Goal: Task Accomplishment & Management: Manage account settings

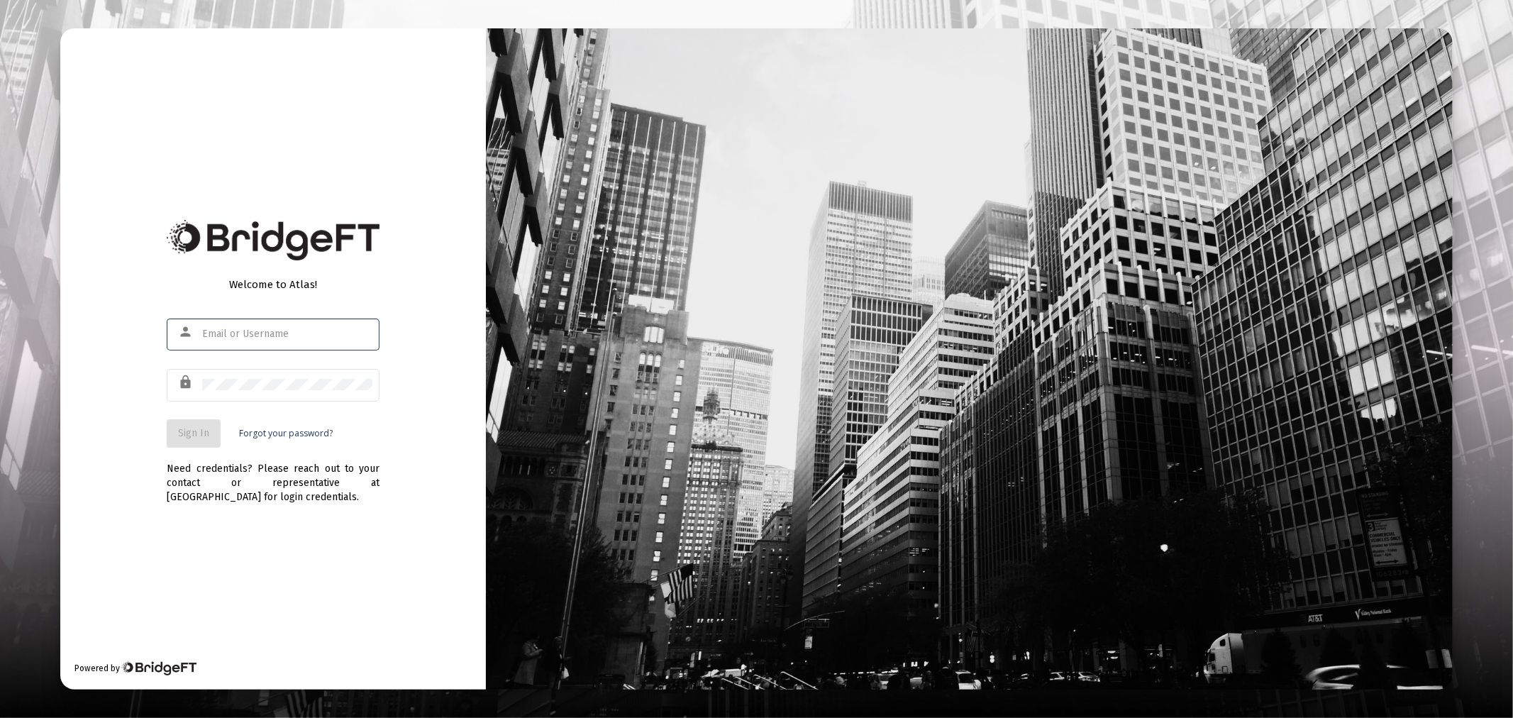
click at [303, 324] on div at bounding box center [287, 333] width 170 height 35
click at [267, 336] on input "text" at bounding box center [287, 333] width 170 height 11
type input "[PERSON_NAME][EMAIL_ADDRESS][DOMAIN_NAME]"
click at [194, 441] on button "Sign In" at bounding box center [194, 433] width 54 height 28
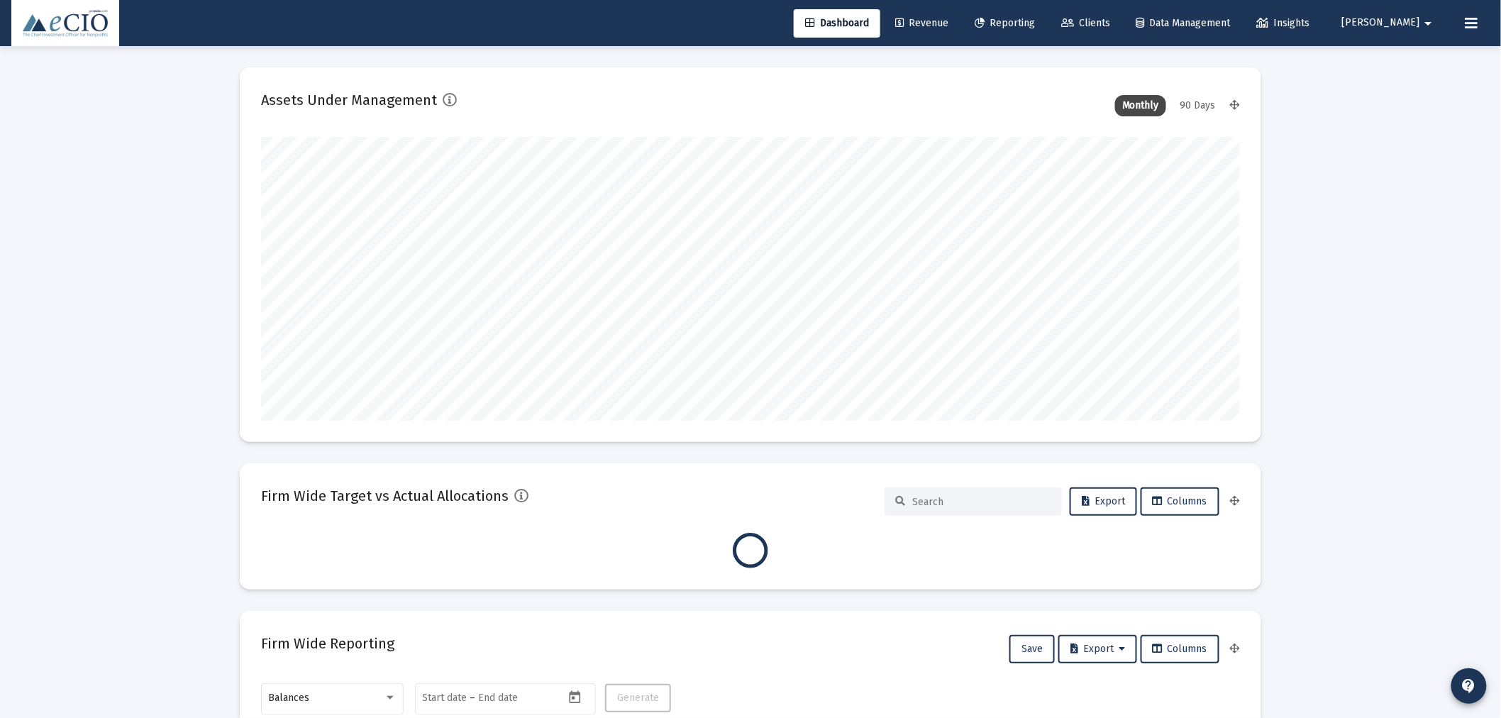
scroll to position [284, 979]
type input "[DATE]"
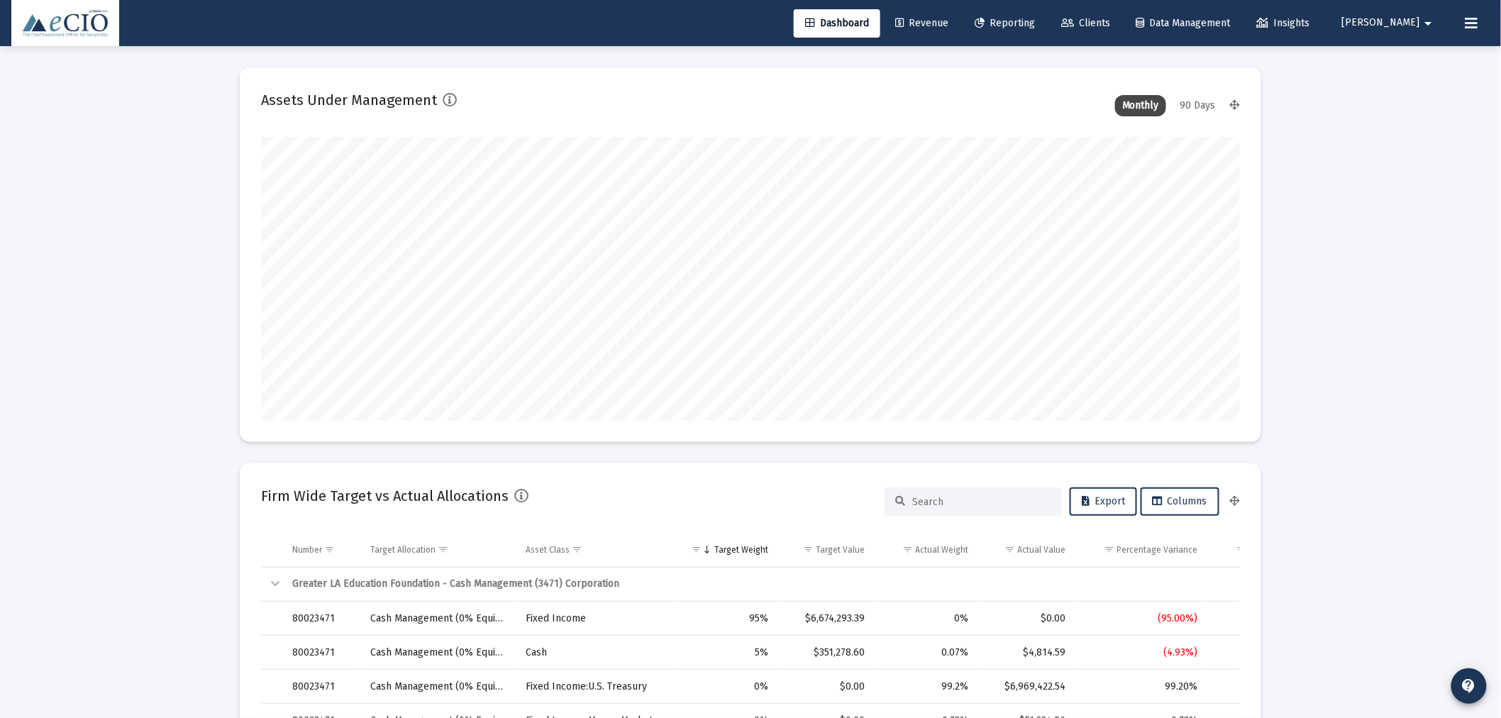
click at [1110, 25] on span "Clients" at bounding box center [1085, 23] width 49 height 12
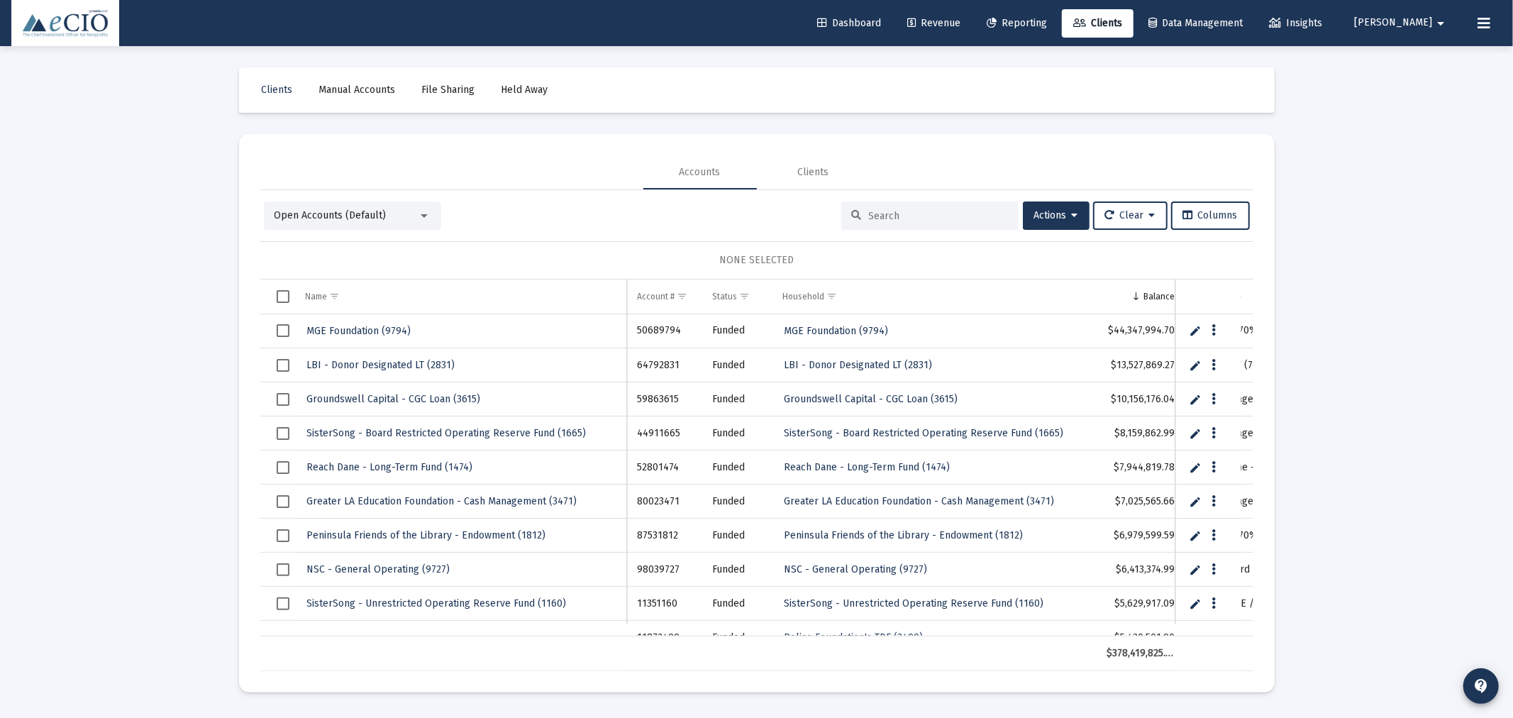
click at [977, 219] on input at bounding box center [938, 216] width 139 height 12
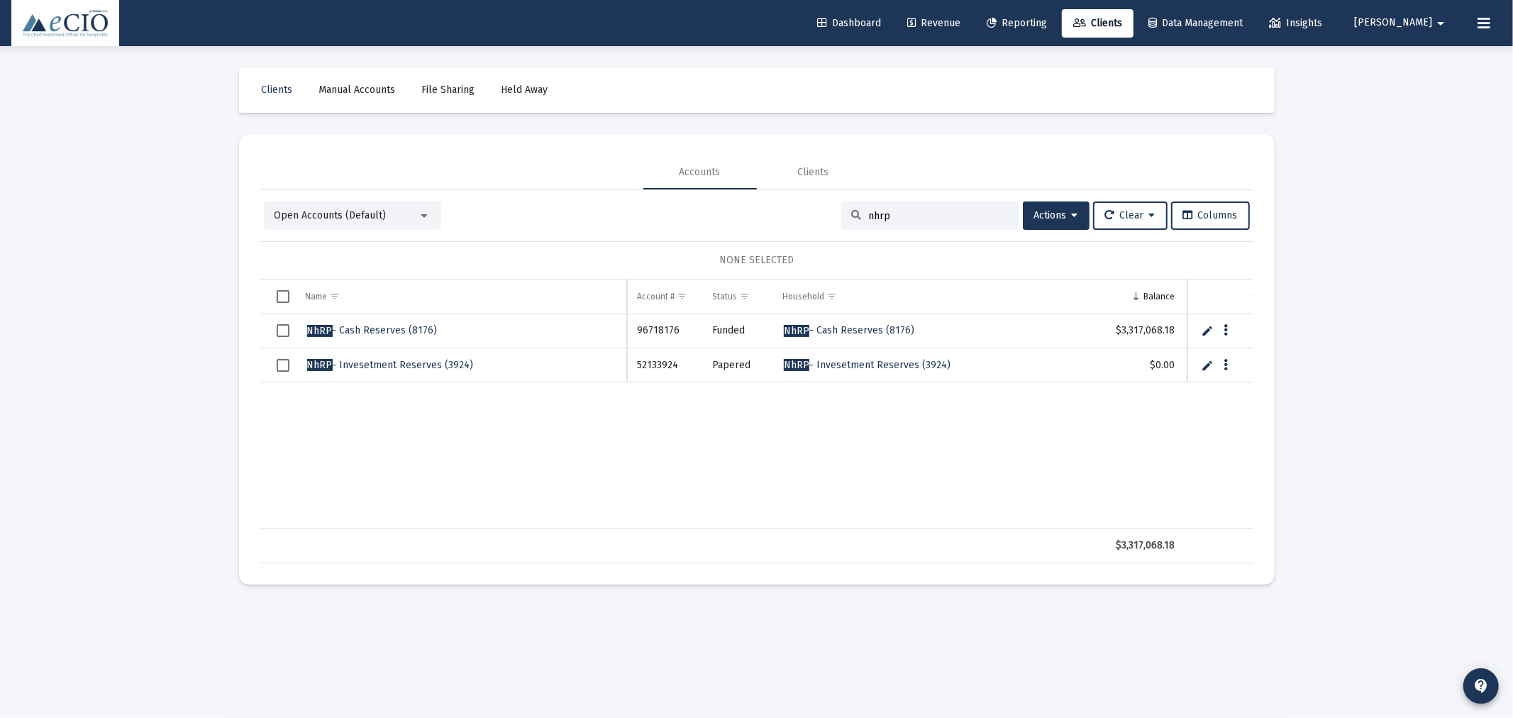
type input "nhrp"
click at [409, 334] on span "NhRP - Cash Reserves (8176)" at bounding box center [372, 330] width 131 height 12
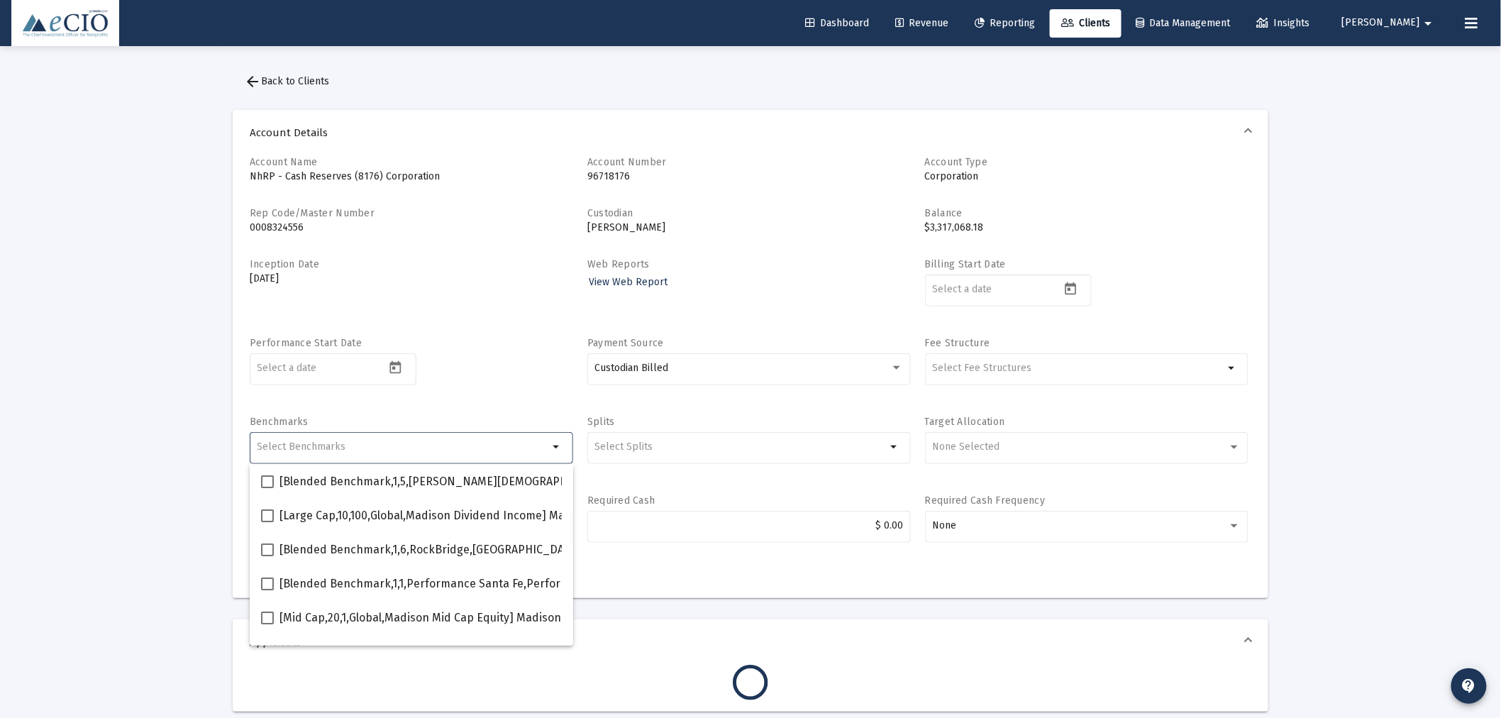
click at [443, 450] on input "Selection" at bounding box center [404, 446] width 292 height 11
click at [1012, 438] on div "None Selected" at bounding box center [1086, 446] width 309 height 35
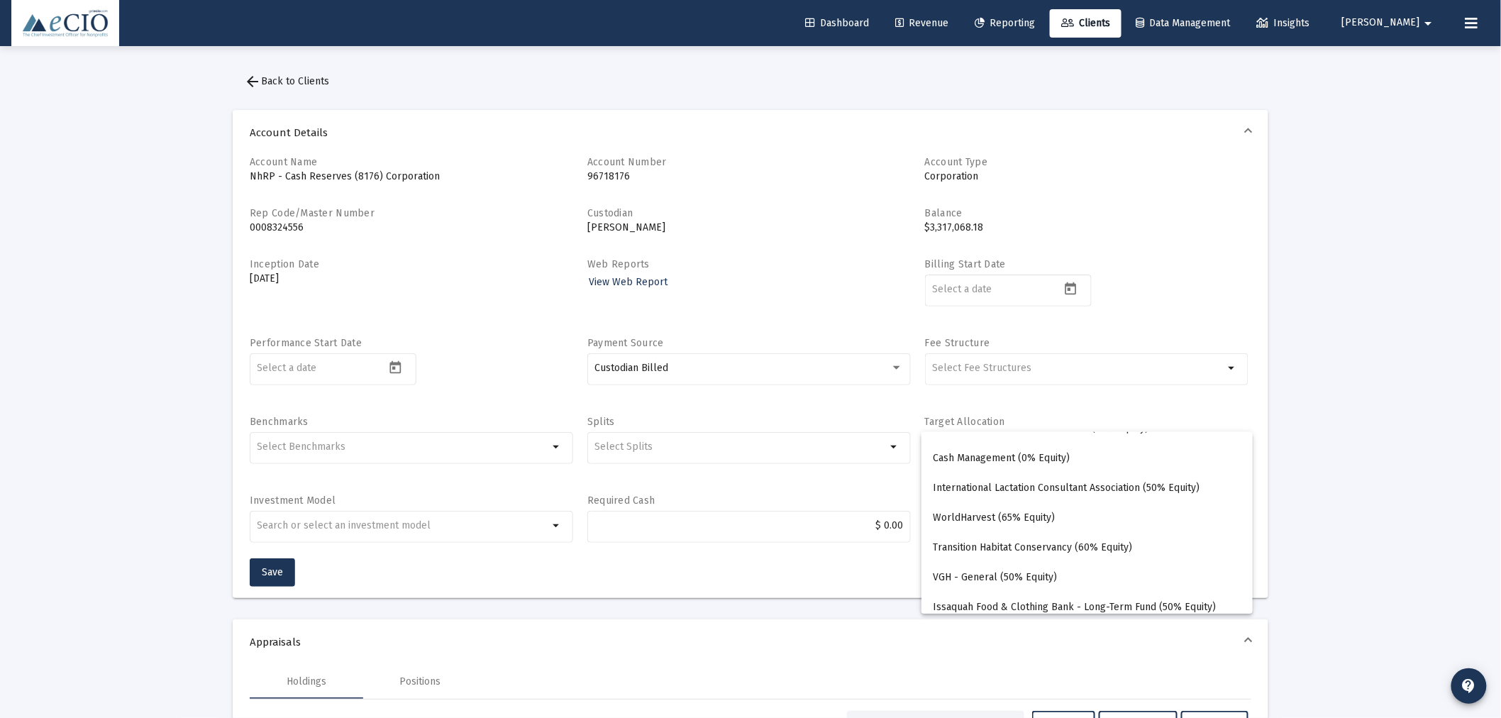
scroll to position [2311, 0]
click at [1022, 463] on span "Cash Management (0% Equity)" at bounding box center [1087, 460] width 309 height 30
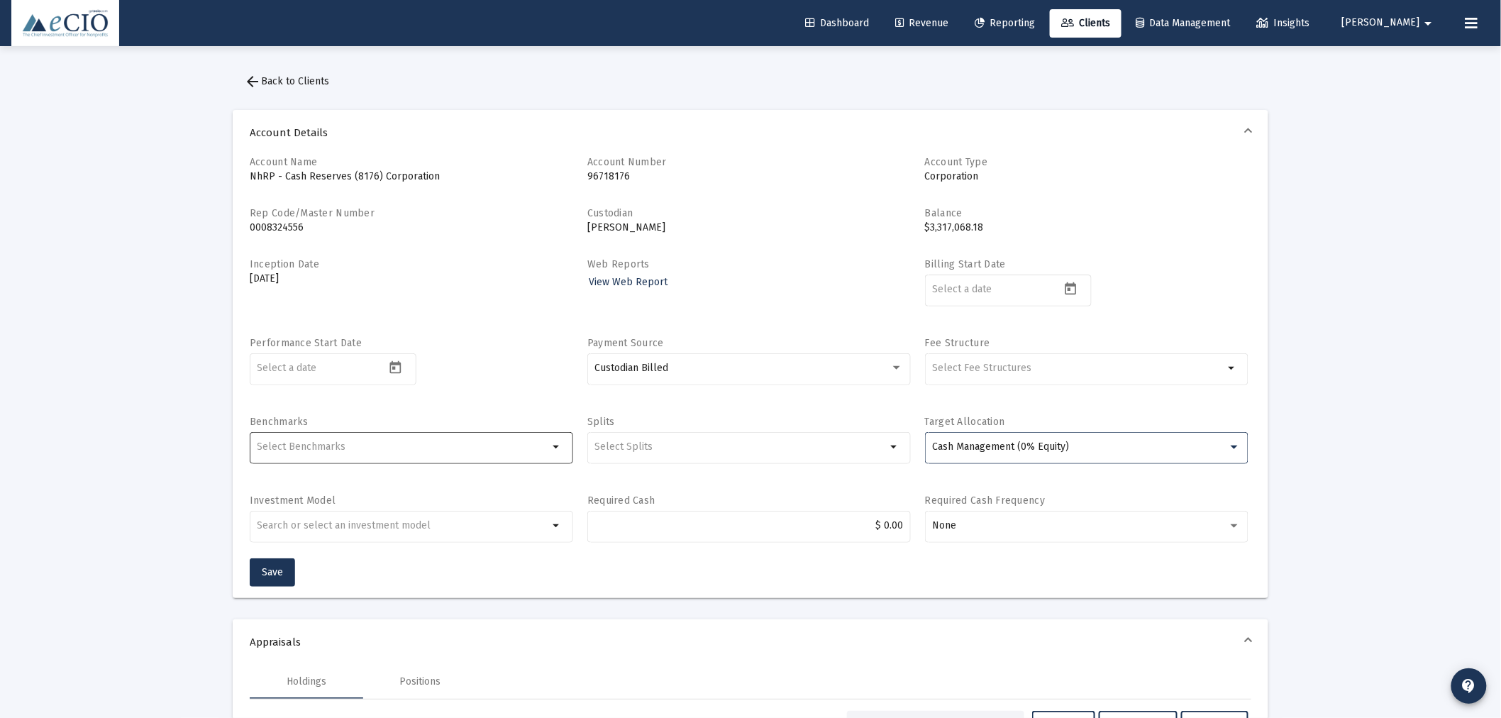
click at [413, 446] on input "Selection" at bounding box center [404, 446] width 292 height 11
type input "scoxx"
click at [415, 470] on mat-checkbox "[Fixed Income,50,1430,Global,[PERSON_NAME] Treasury Oblig Money Ultra] [PERSON_…" at bounding box center [596, 481] width 670 height 34
click at [261, 480] on mat-option "[Fixed Income,50,1430,Global,[PERSON_NAME] Treasury Oblig Money Ultra] [PERSON_…" at bounding box center [411, 481] width 323 height 34
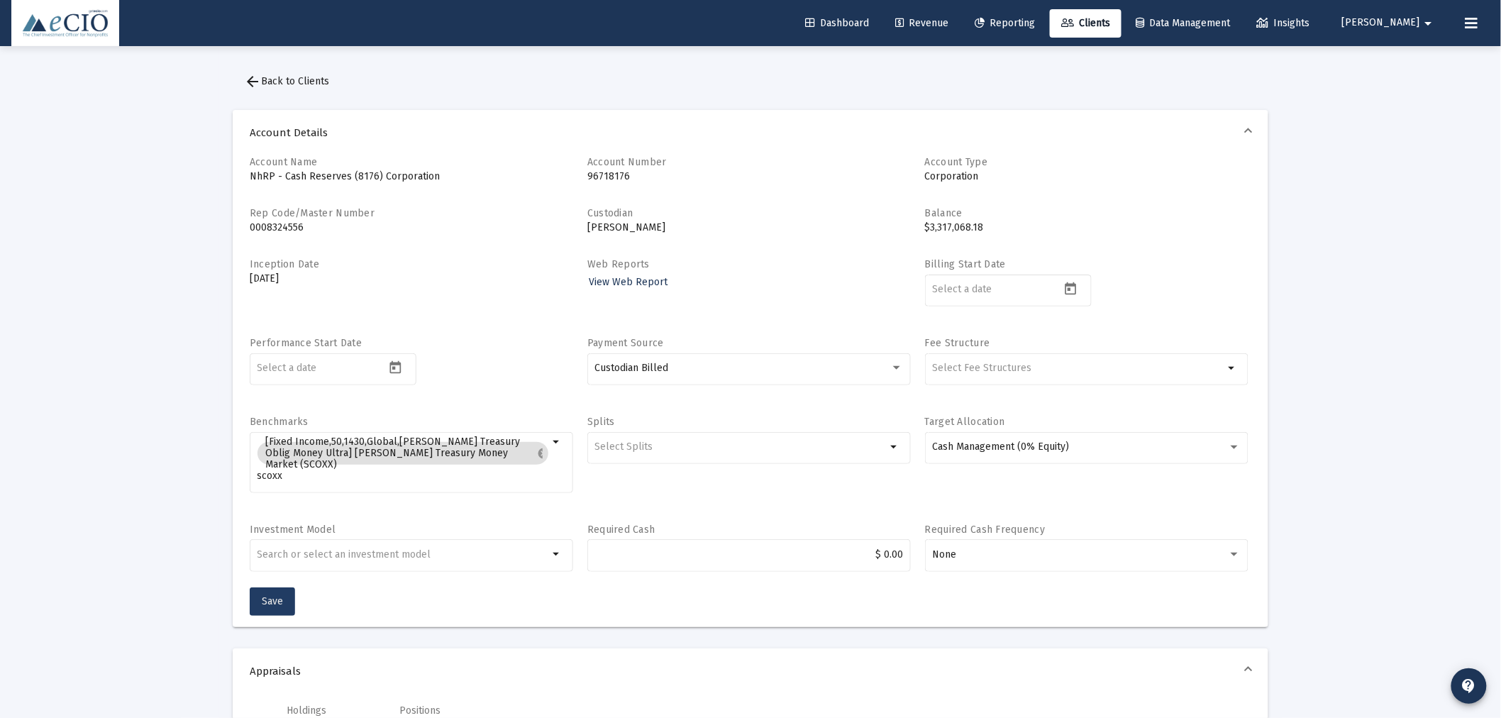
click at [277, 592] on button "Save" at bounding box center [272, 601] width 45 height 28
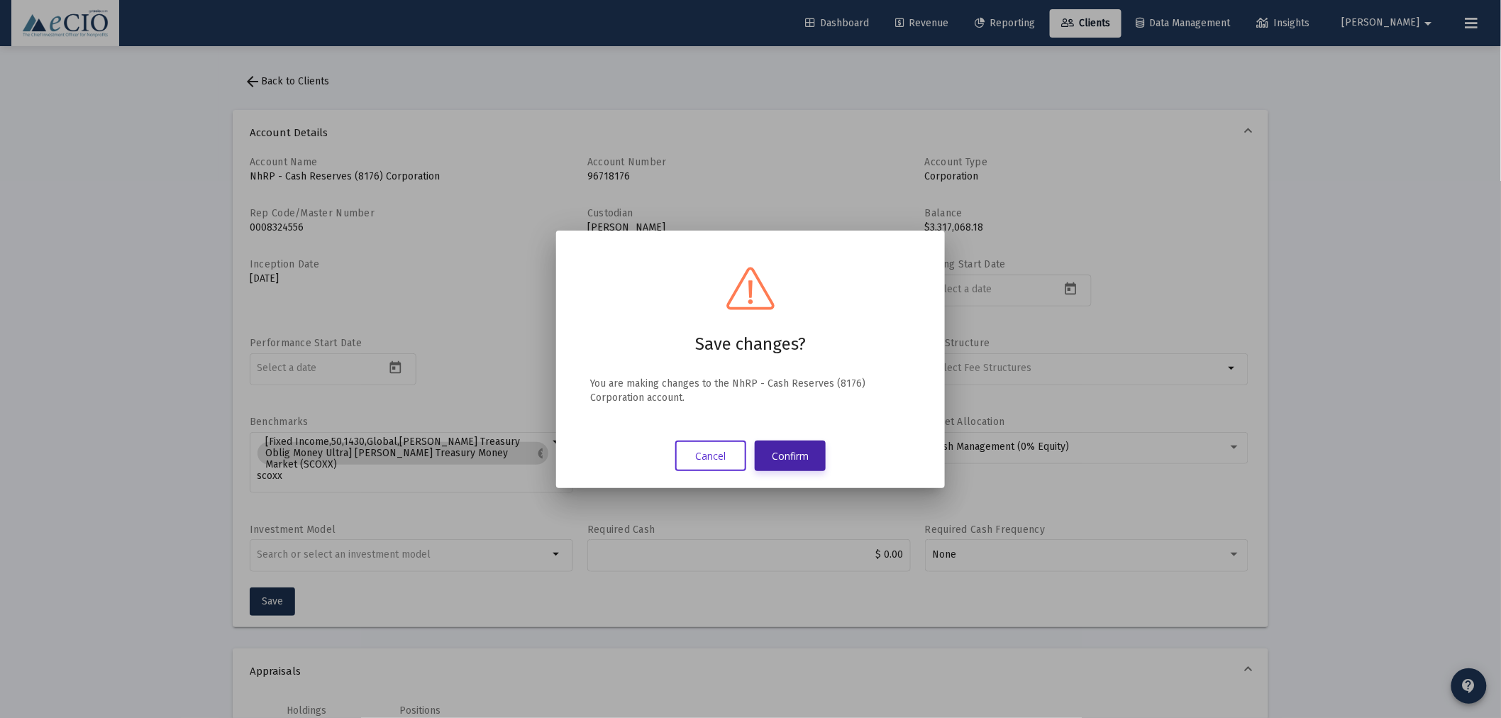
click at [790, 455] on button "Confirm" at bounding box center [790, 456] width 71 height 31
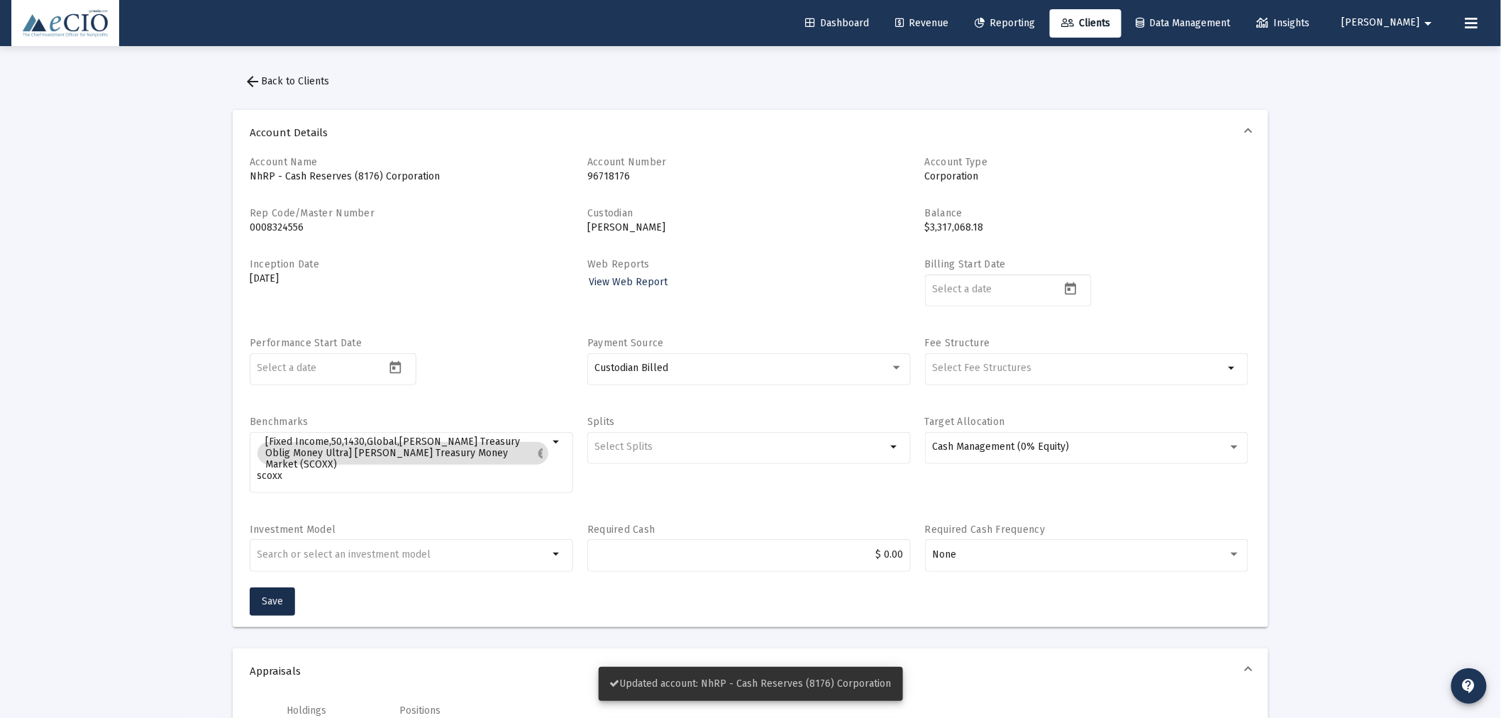
click at [311, 75] on span "arrow_back Back to Clients" at bounding box center [286, 81] width 85 height 12
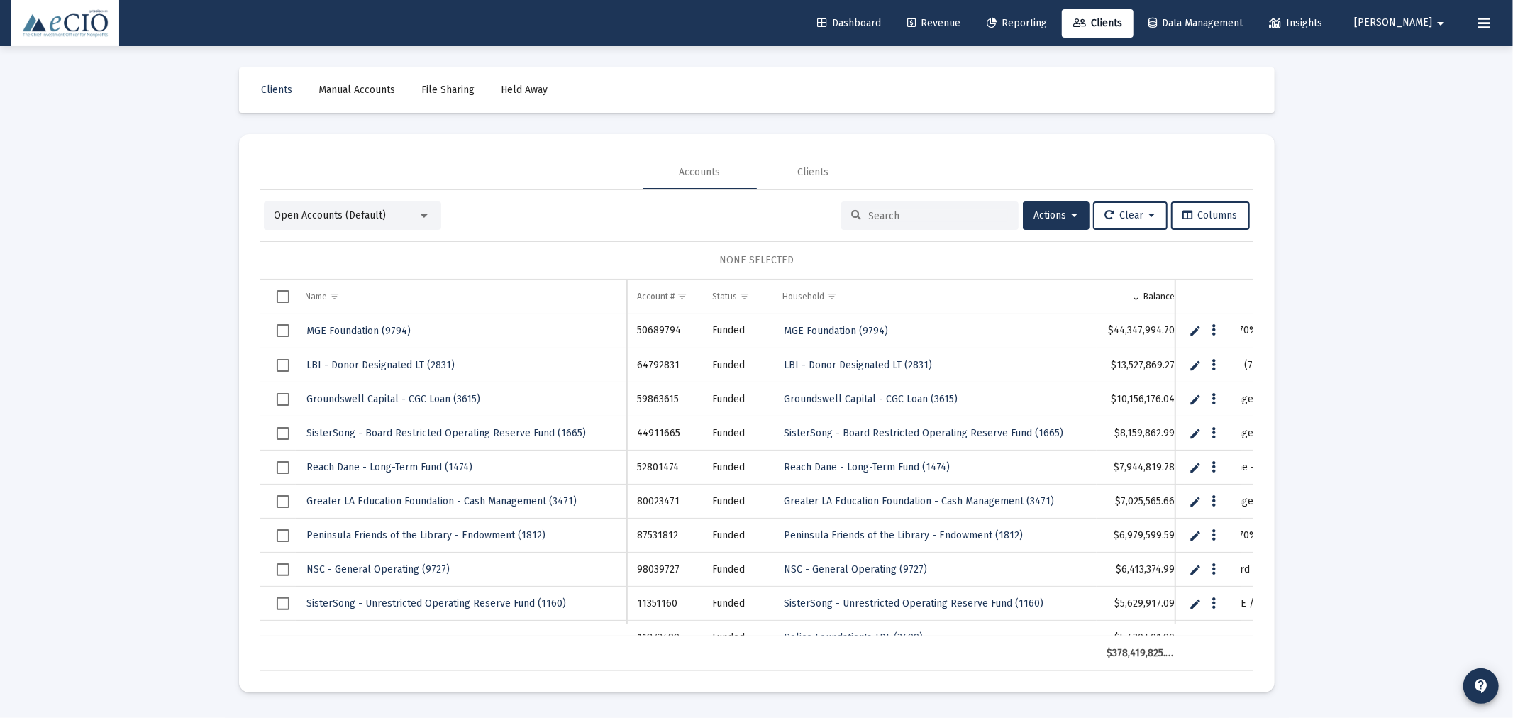
click at [869, 211] on input at bounding box center [938, 216] width 139 height 12
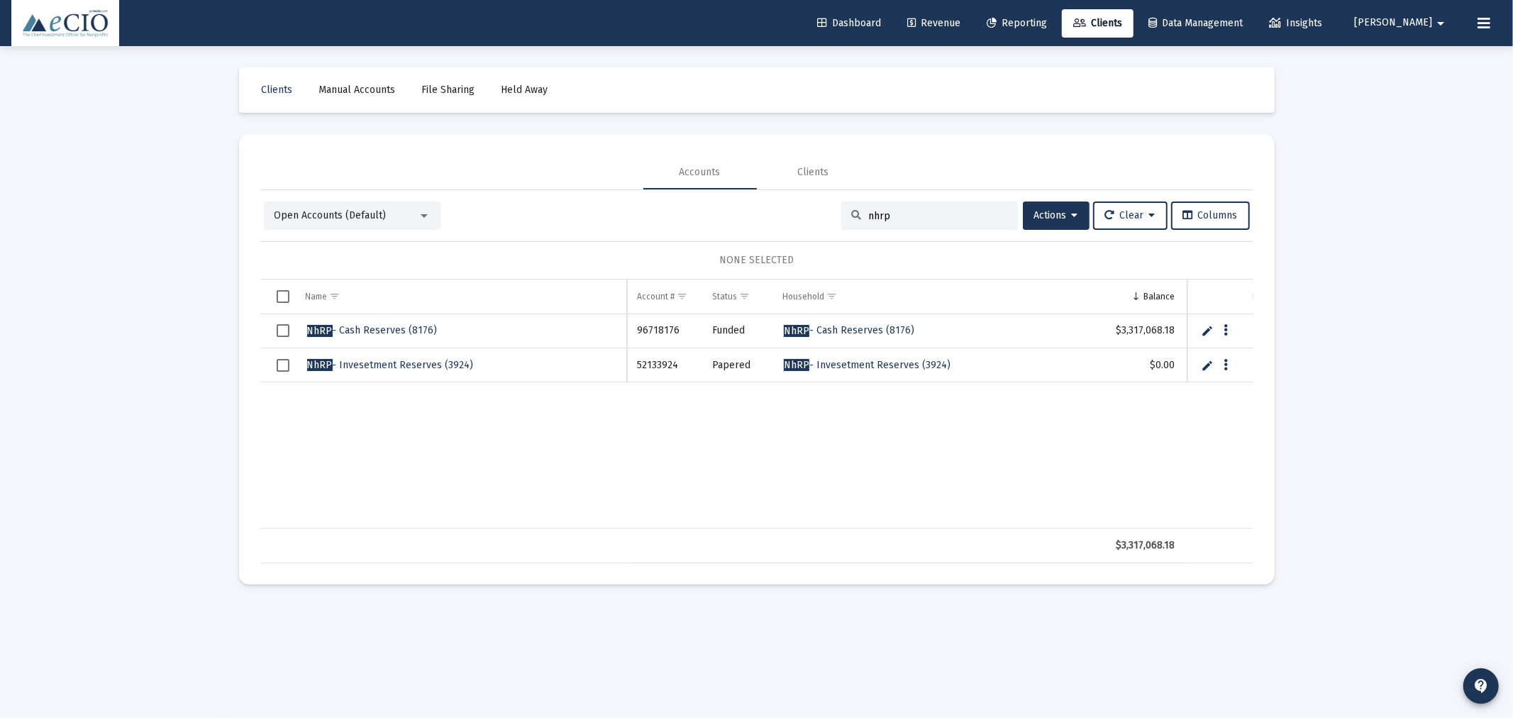
type input "nhrp"
click at [427, 363] on span "NhRP - Invesetment Reserves (3924)" at bounding box center [390, 365] width 167 height 12
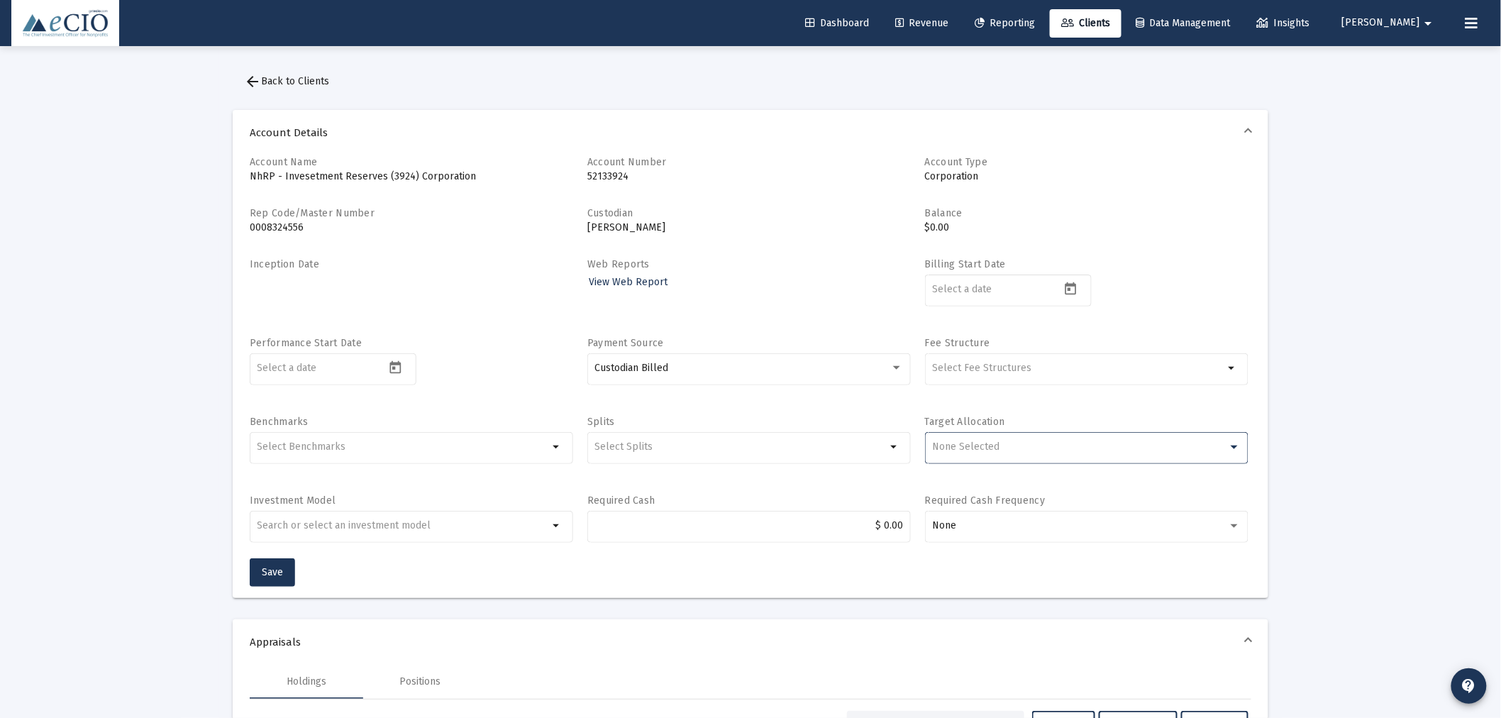
click at [1027, 448] on div "None Selected" at bounding box center [1080, 446] width 296 height 11
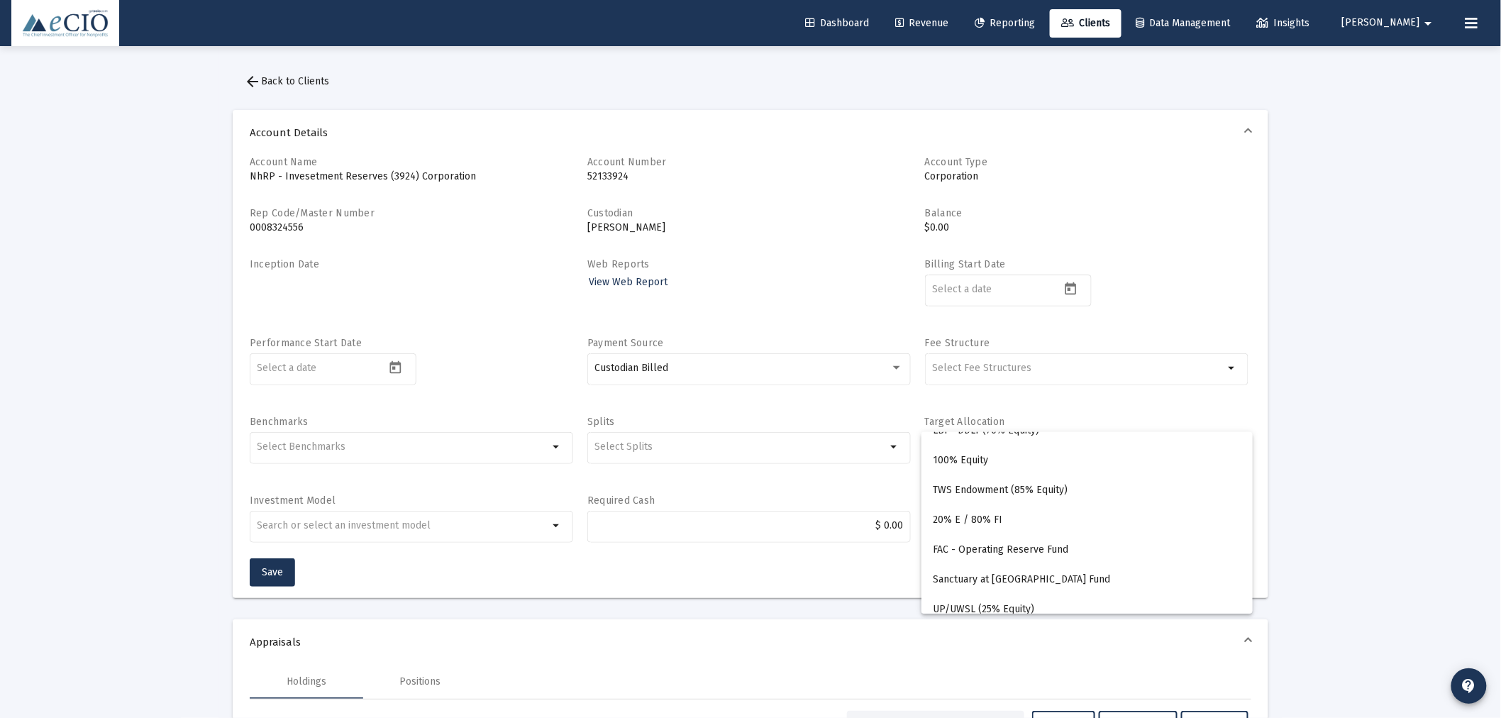
scroll to position [3066, 0]
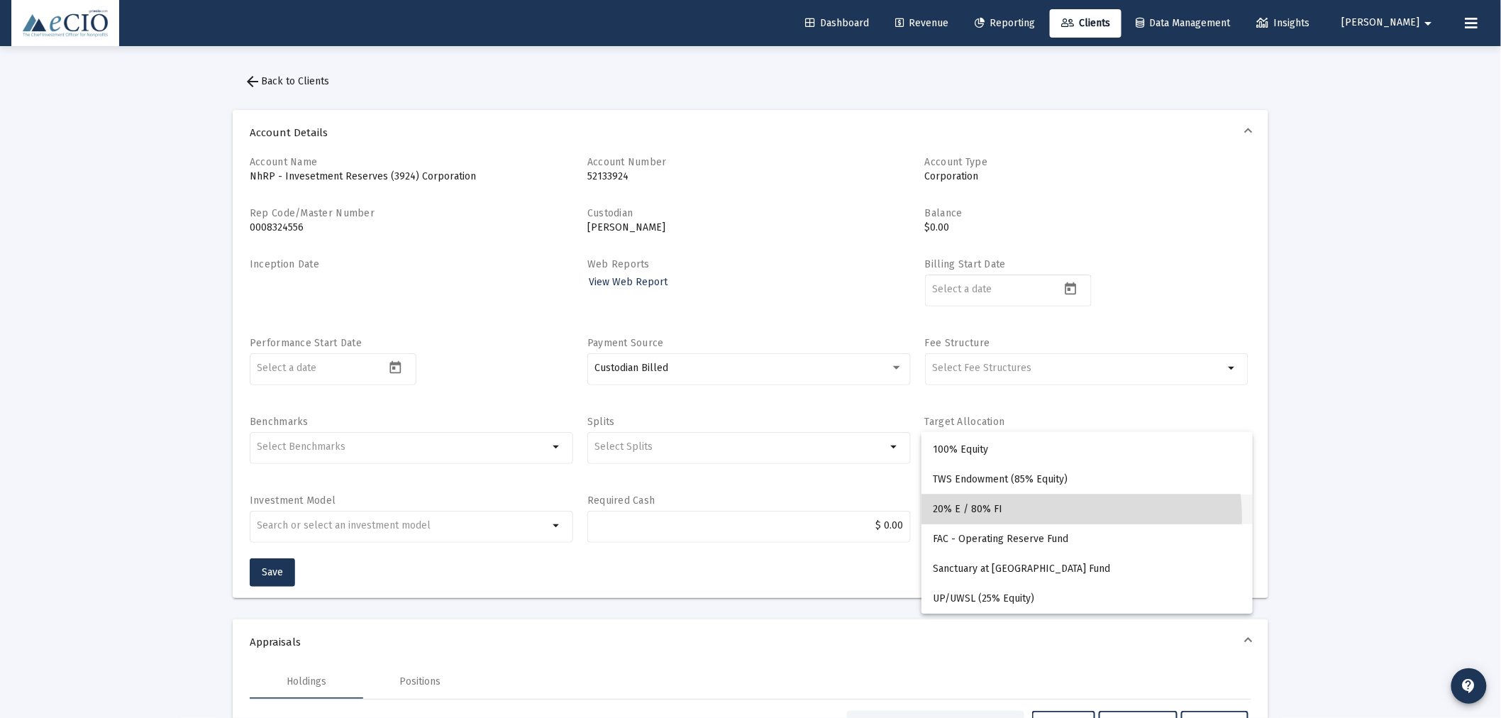
click at [1029, 518] on span "20% E / 80% FI" at bounding box center [1087, 509] width 309 height 30
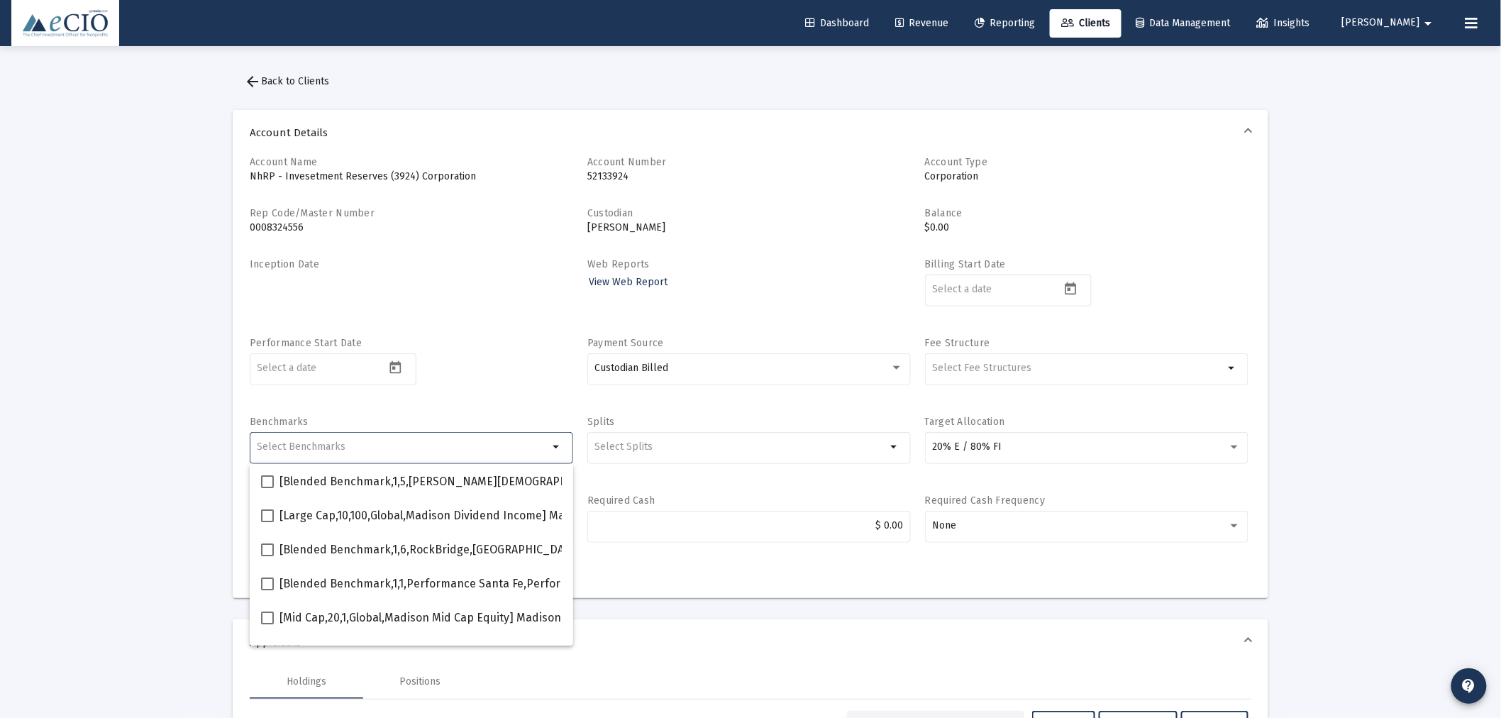
click at [465, 447] on input "Selection" at bounding box center [404, 446] width 292 height 11
click at [498, 444] on input "Selection" at bounding box center [404, 446] width 292 height 11
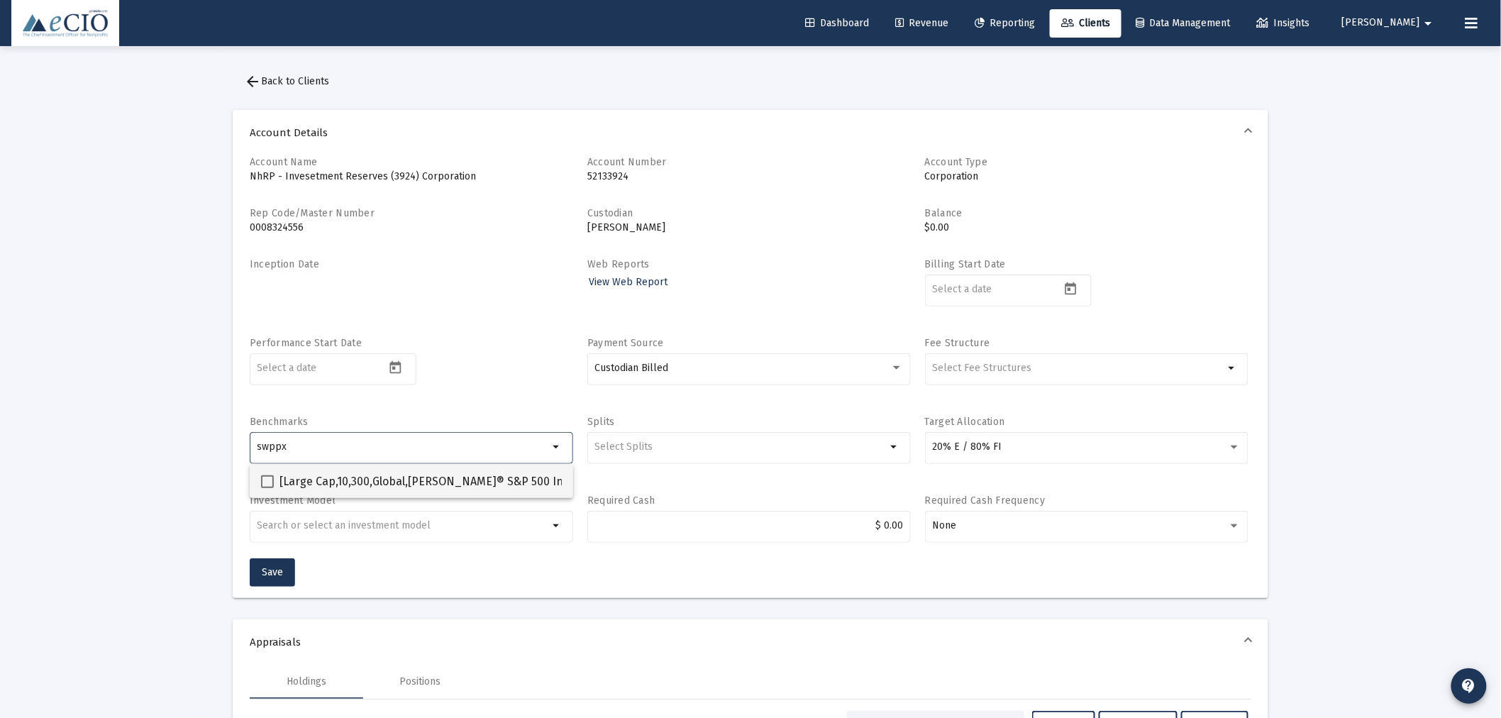
type input "swppx"
click at [466, 477] on span "[Large Cap,10,300,Global,[PERSON_NAME]® S&P 500 Index] [PERSON_NAME] S&P 500 In…" at bounding box center [542, 481] width 524 height 17
click at [267, 488] on input "[Large Cap,10,300,Global,[PERSON_NAME]® S&P 500 Index] [PERSON_NAME] S&P 500 In…" at bounding box center [267, 488] width 1 height 1
checkbox input "true"
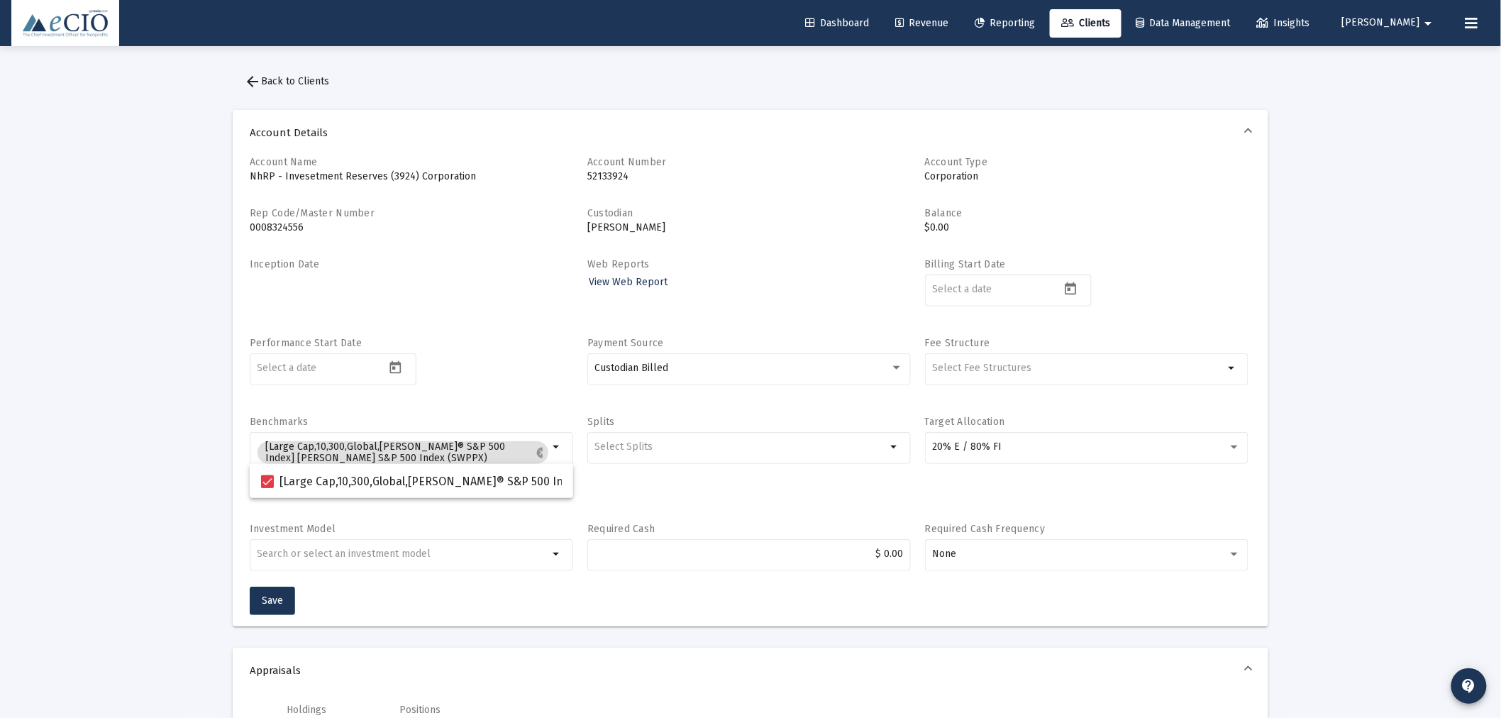
click at [453, 385] on div "Performance Start Date" at bounding box center [411, 368] width 323 height 65
click at [348, 472] on input "swppx" at bounding box center [404, 475] width 292 height 11
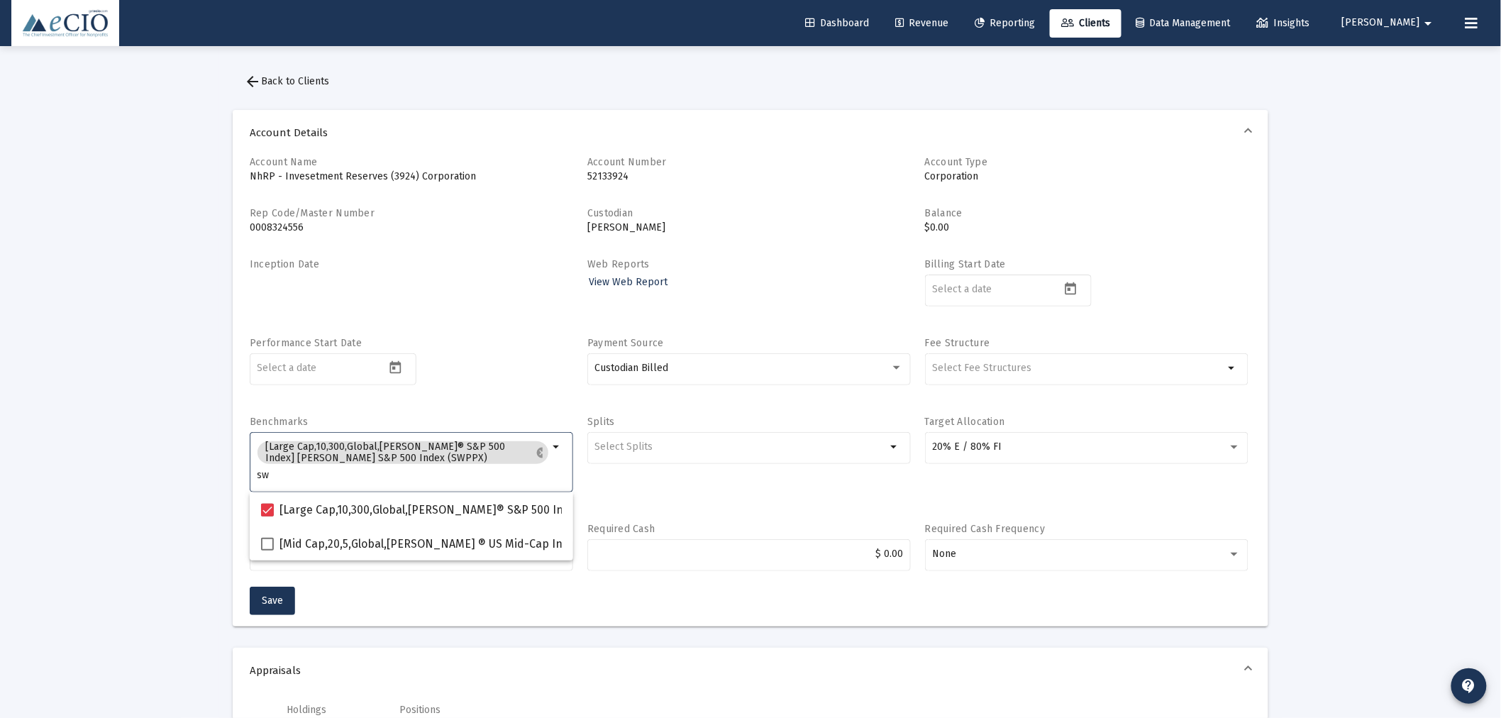
type input "s"
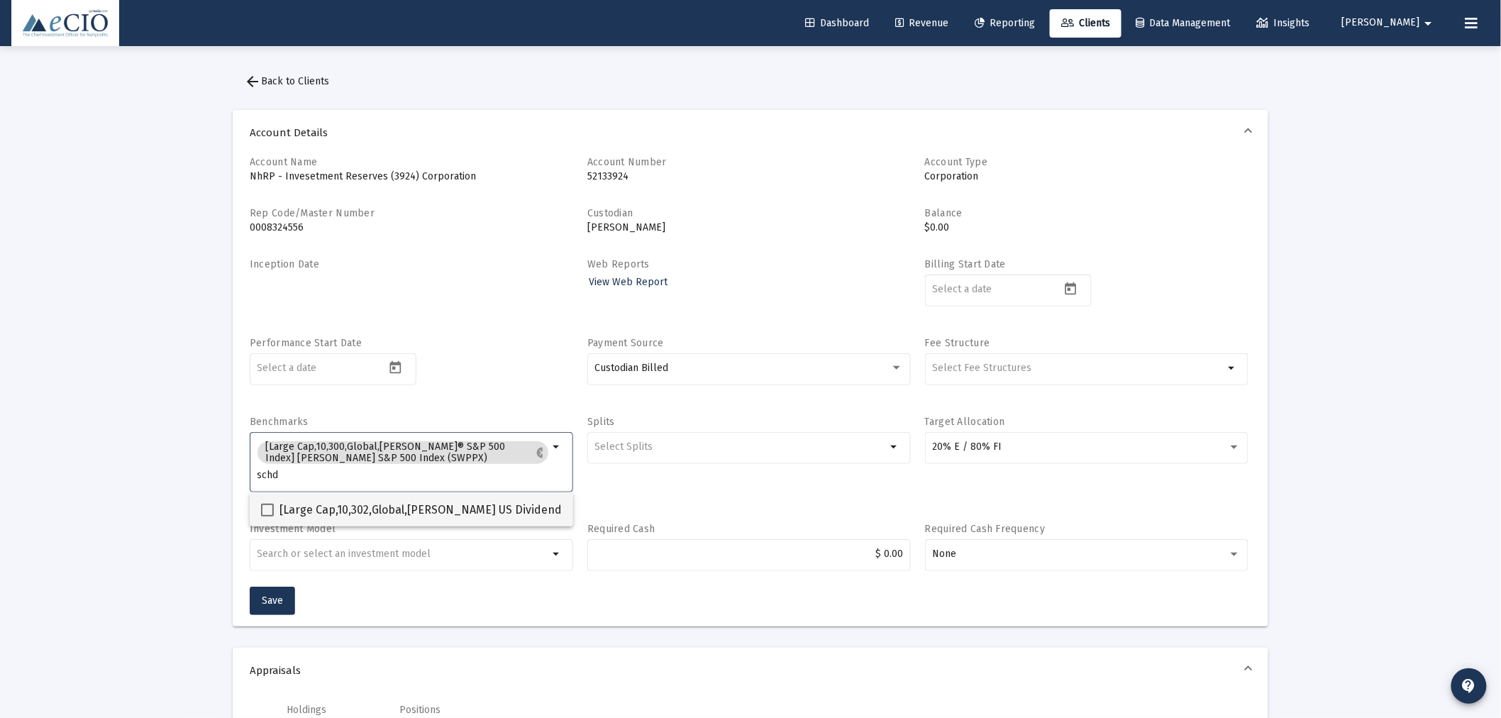
type input "schd"
click at [349, 514] on span "[Large Cap,10,302,Global,[PERSON_NAME] US Dividend Equity ETF™] [PERSON_NAME] U…" at bounding box center [565, 510] width 571 height 17
click at [267, 516] on input "[Large Cap,10,302,Global,[PERSON_NAME] US Dividend Equity ETF™] [PERSON_NAME] U…" at bounding box center [267, 516] width 1 height 1
checkbox input "true"
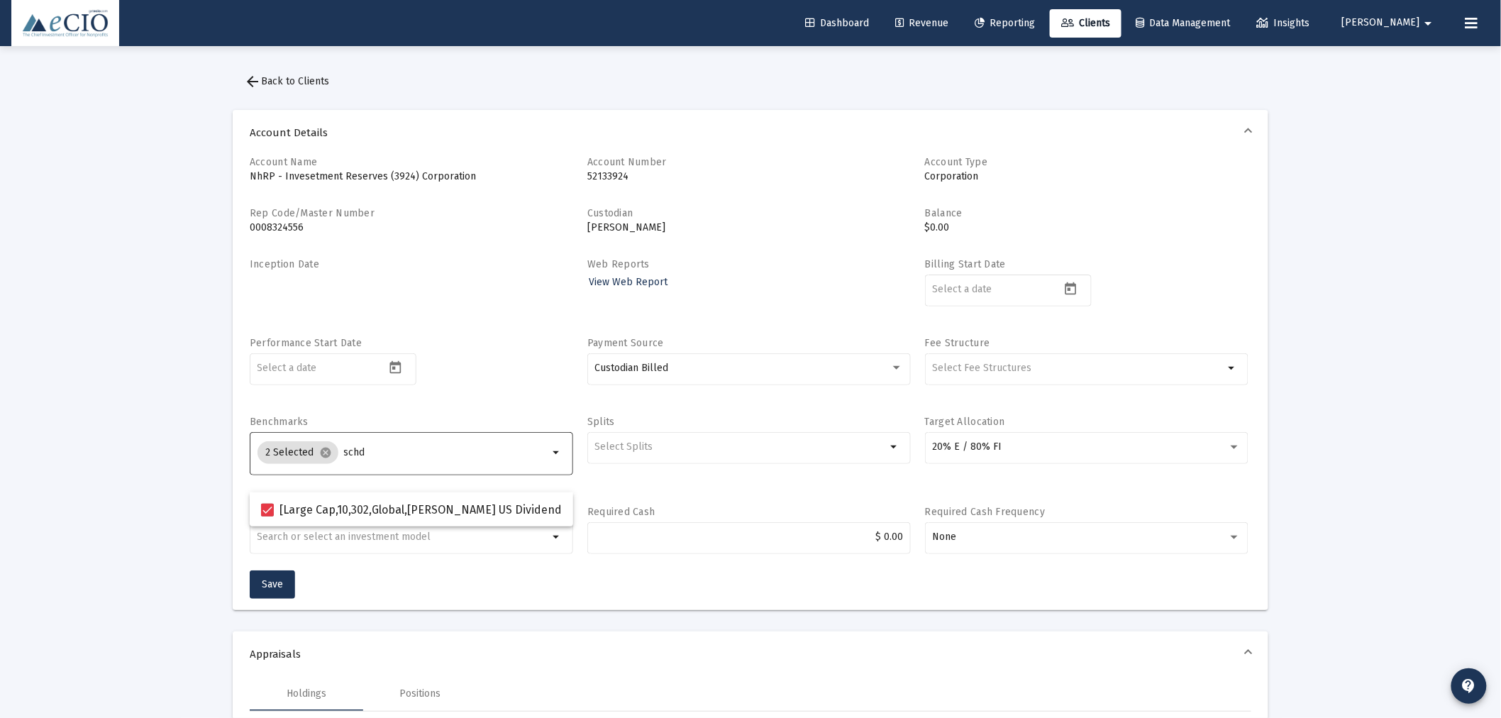
click at [378, 455] on input "schd" at bounding box center [446, 452] width 205 height 11
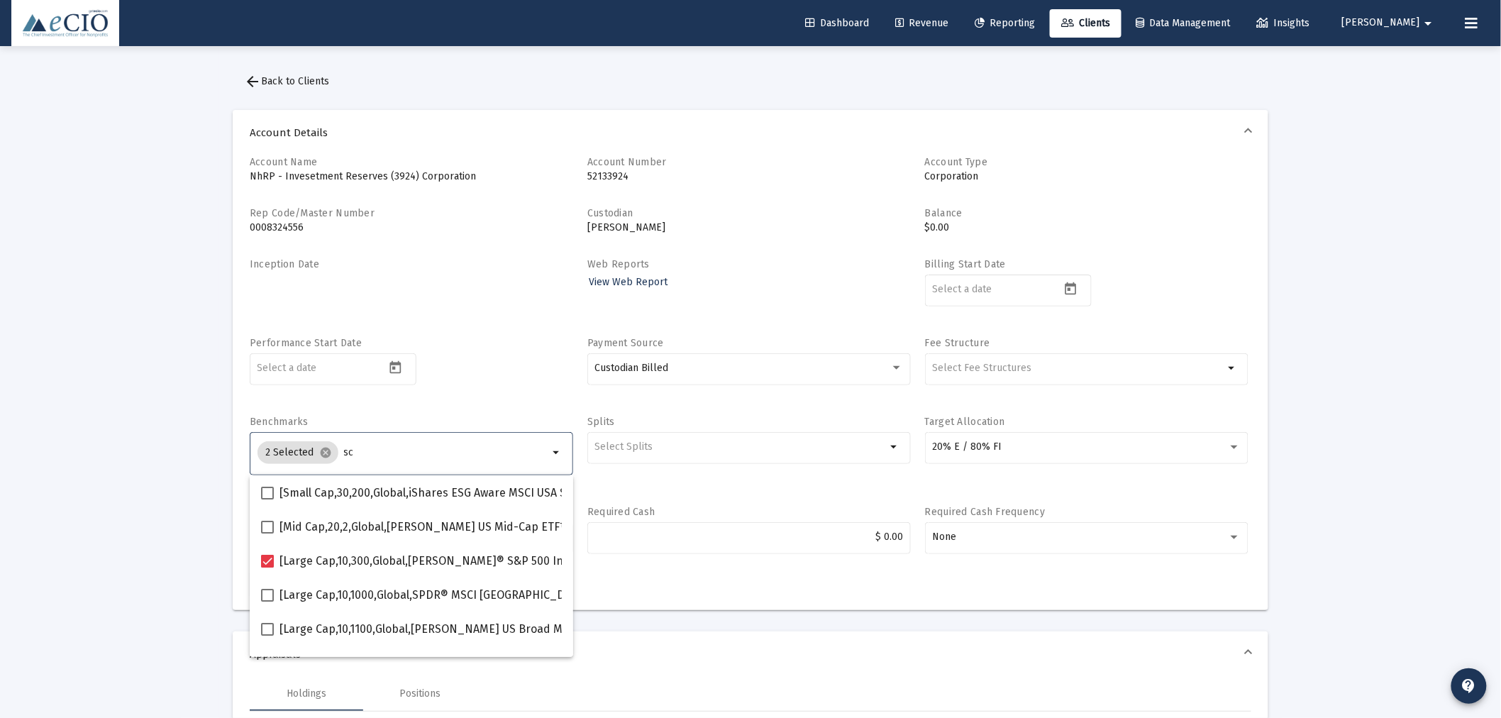
type input "s"
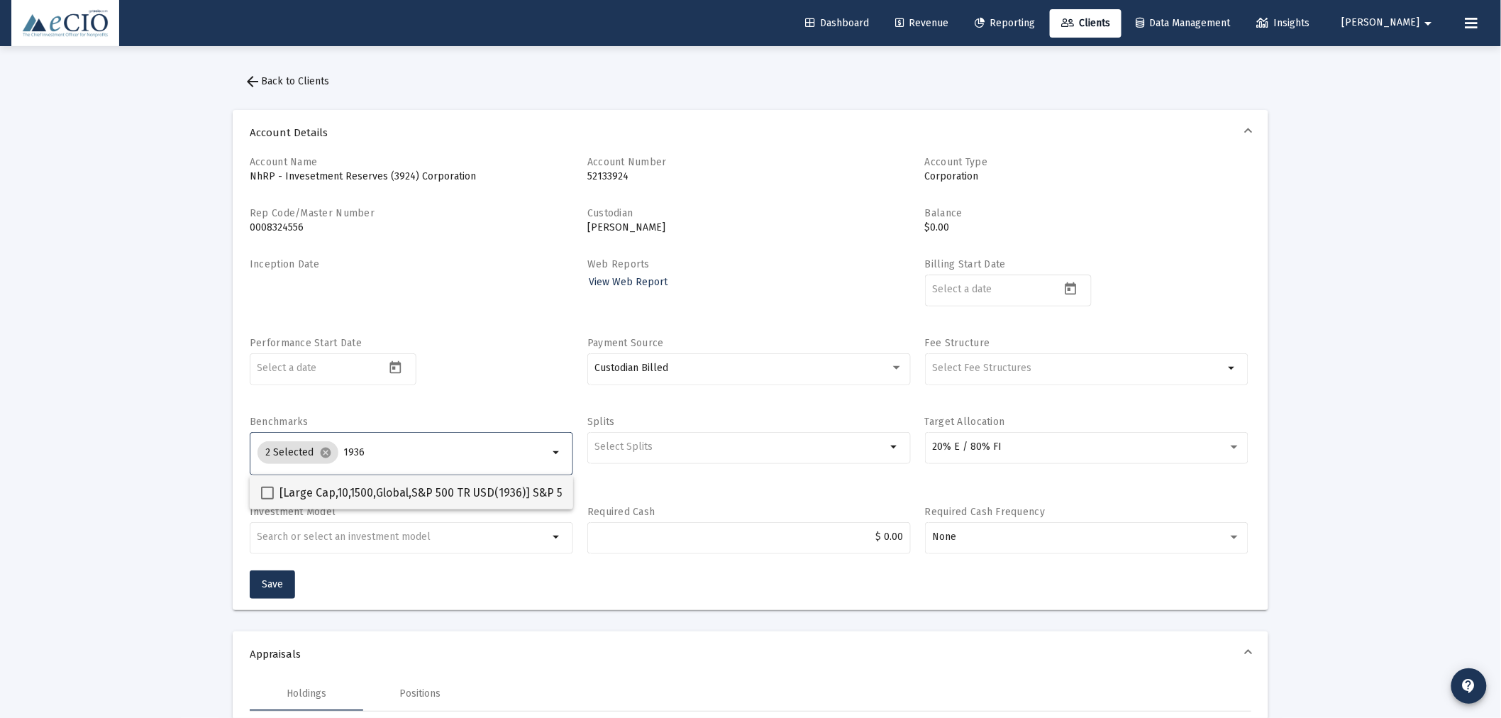
type input "1936"
click at [358, 487] on span "[Large Cap,10,1500,Global,S&P 500 TR USD(1936)] S&P 500 Index" at bounding box center [444, 493] width 328 height 17
click at [267, 499] on input "[Large Cap,10,1500,Global,S&P 500 TR USD(1936)] S&P 500 Index" at bounding box center [267, 499] width 1 height 1
checkbox input "true"
click at [380, 457] on input "1936" at bounding box center [446, 452] width 205 height 11
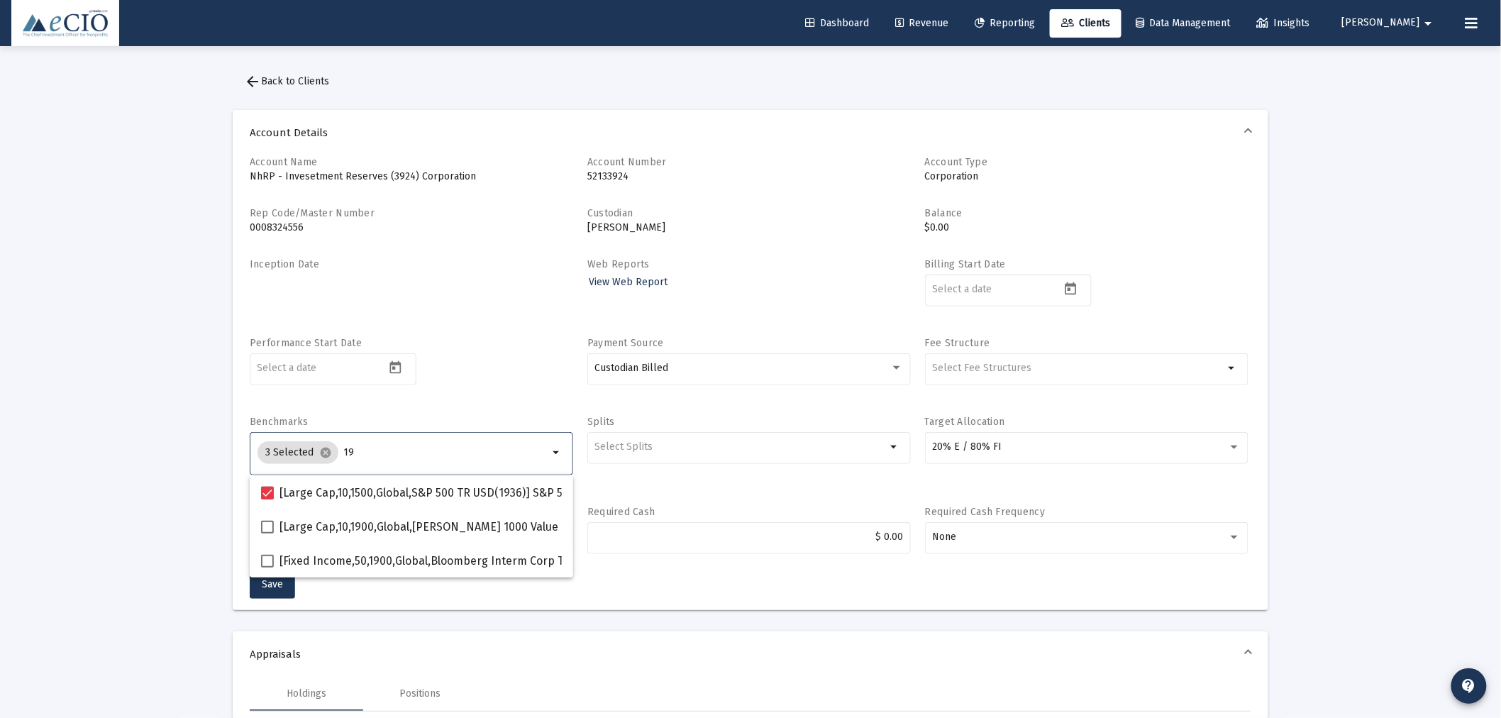
type input "1"
click at [380, 457] on input "Selection" at bounding box center [446, 452] width 205 height 11
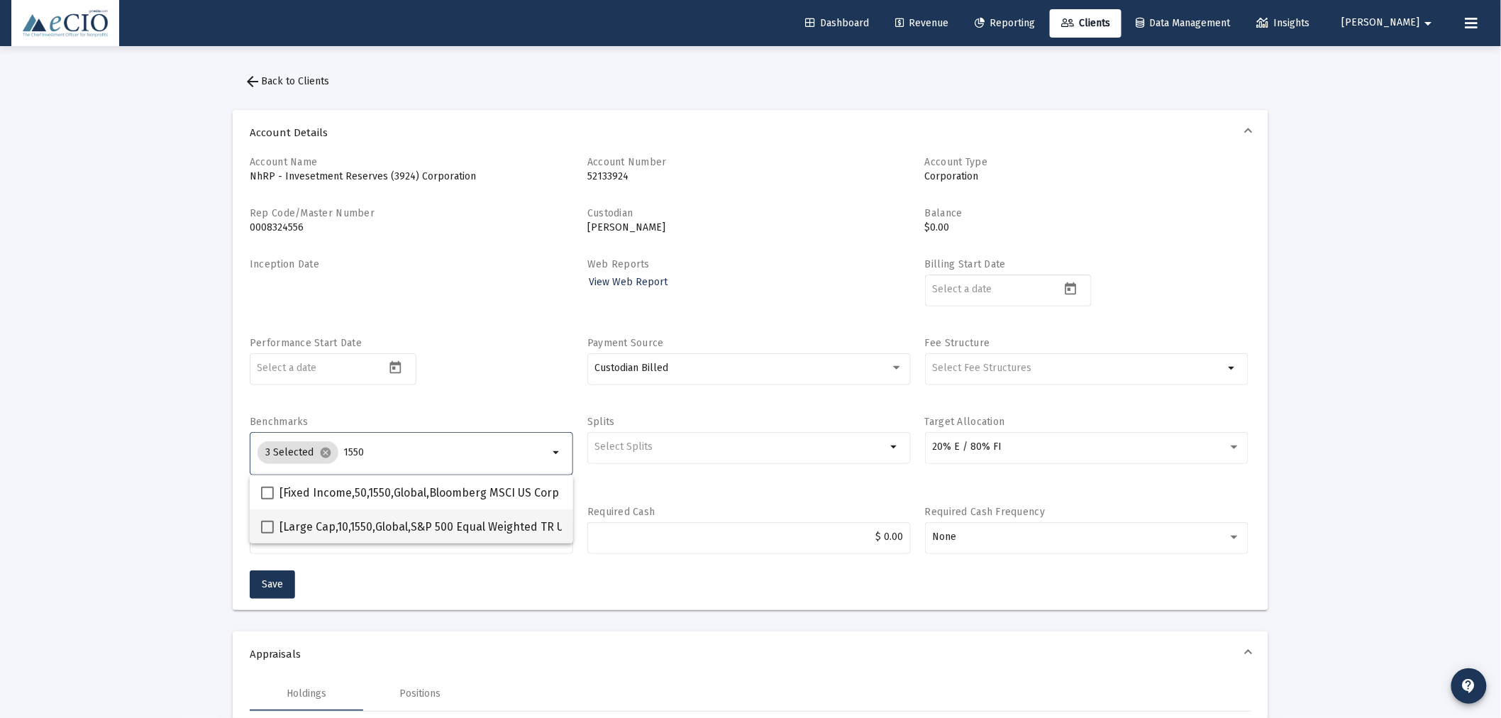
type input "1550"
click at [370, 526] on span "[Large Cap,10,1550,Global,S&P 500 Equal Weighted TR USD] S&P 500 Equal Weighted…" at bounding box center [512, 527] width 465 height 17
click at [267, 533] on input "[Large Cap,10,1550,Global,S&P 500 Equal Weighted TR USD] S&P 500 Equal Weighted…" at bounding box center [267, 533] width 1 height 1
checkbox input "true"
click at [388, 453] on input "1550" at bounding box center [447, 452] width 204 height 11
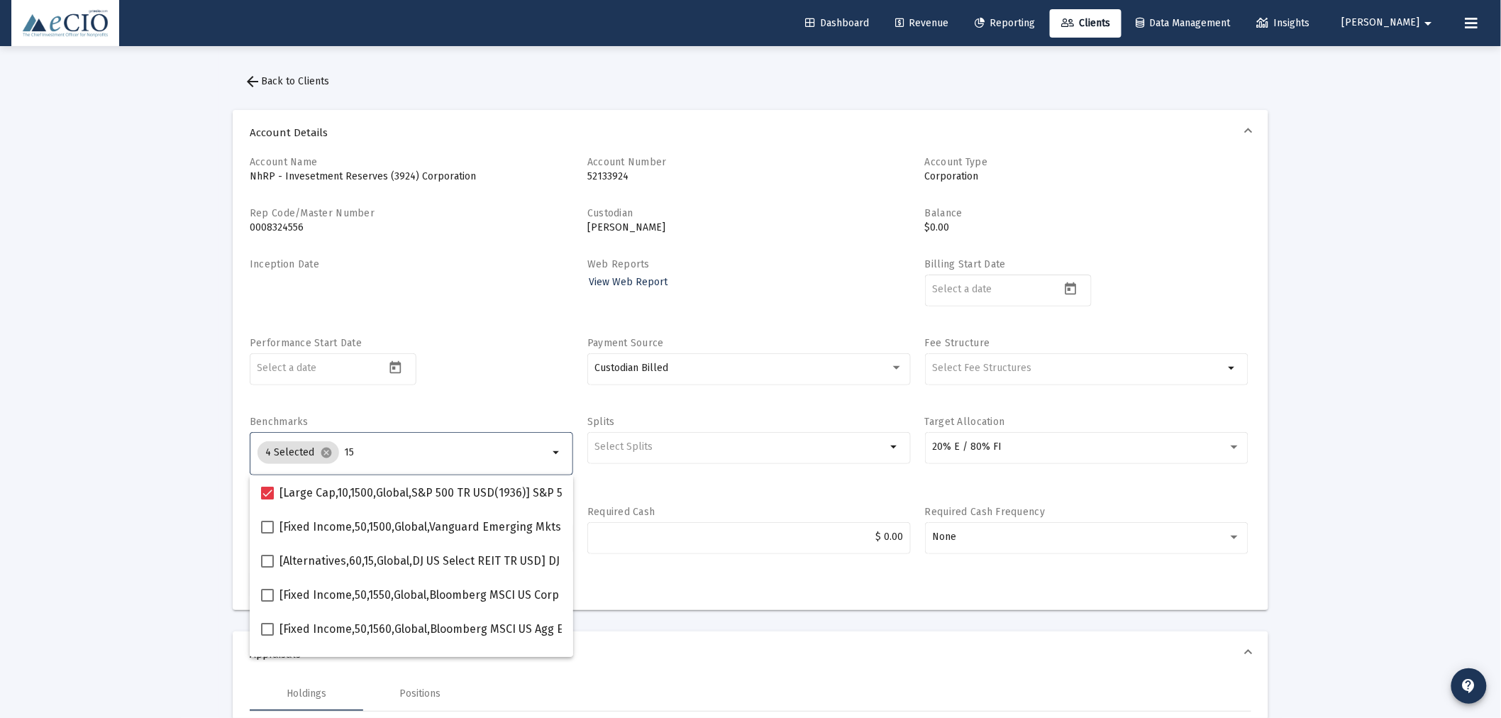
type input "1"
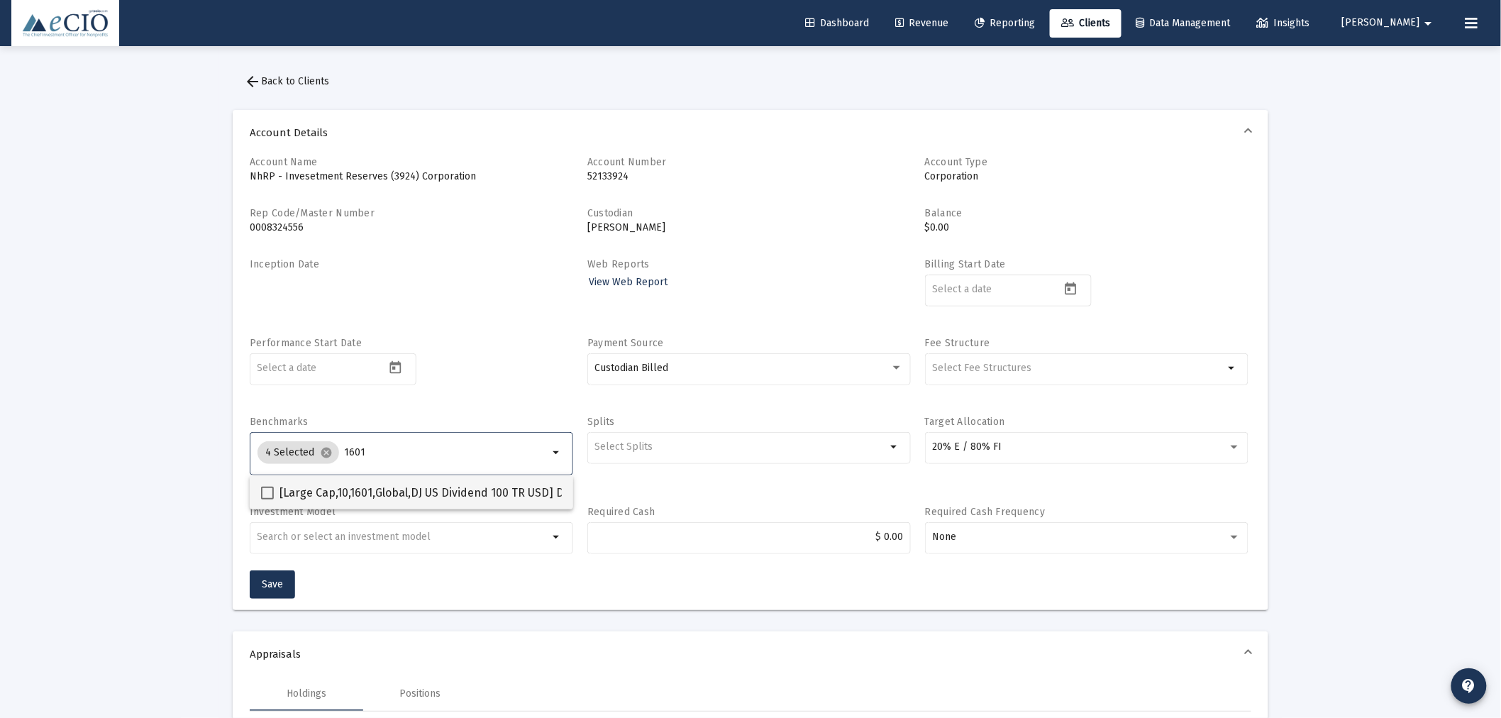
type input "1601"
click at [402, 491] on span "[Large Cap,10,1601,Global,DJ US Dividend 100 TR USD] DJ US Dividend 100 Index" at bounding box center [483, 493] width 407 height 17
click at [267, 499] on input "[Large Cap,10,1601,Global,DJ US Dividend 100 TR USD] DJ US Dividend 100 Index" at bounding box center [267, 499] width 1 height 1
checkbox input "true"
click at [413, 455] on input "1601" at bounding box center [446, 452] width 205 height 11
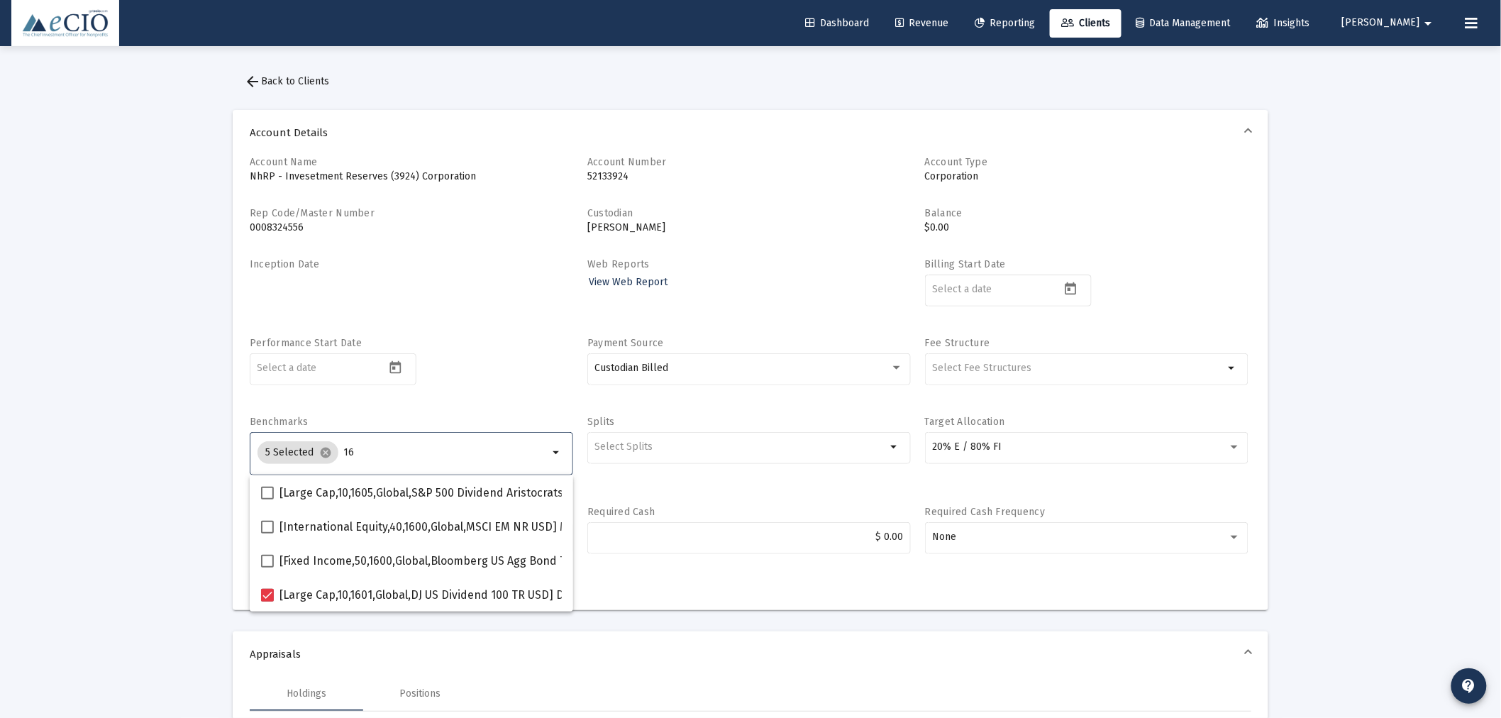
type input "1"
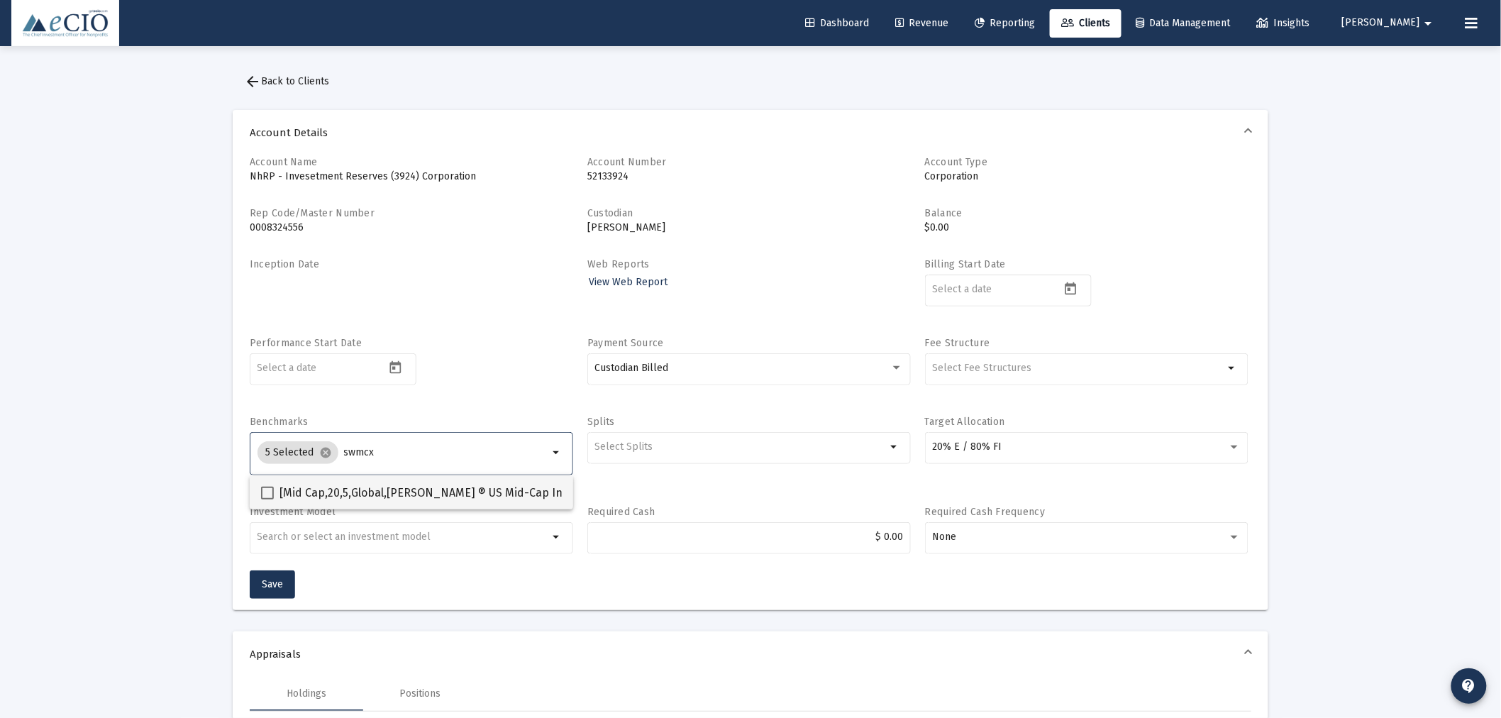
type input "swmcx"
click at [401, 494] on span "[Mid Cap,20,5,Global,[PERSON_NAME] ® US Mid-Cap Index] [PERSON_NAME] US Mid-Cap…" at bounding box center [549, 493] width 538 height 17
click at [267, 499] on input "[Mid Cap,20,5,Global,[PERSON_NAME] ® US Mid-Cap Index] [PERSON_NAME] US Mid-Cap…" at bounding box center [267, 499] width 1 height 1
checkbox input "true"
click at [399, 454] on input "swmcx" at bounding box center [447, 452] width 204 height 11
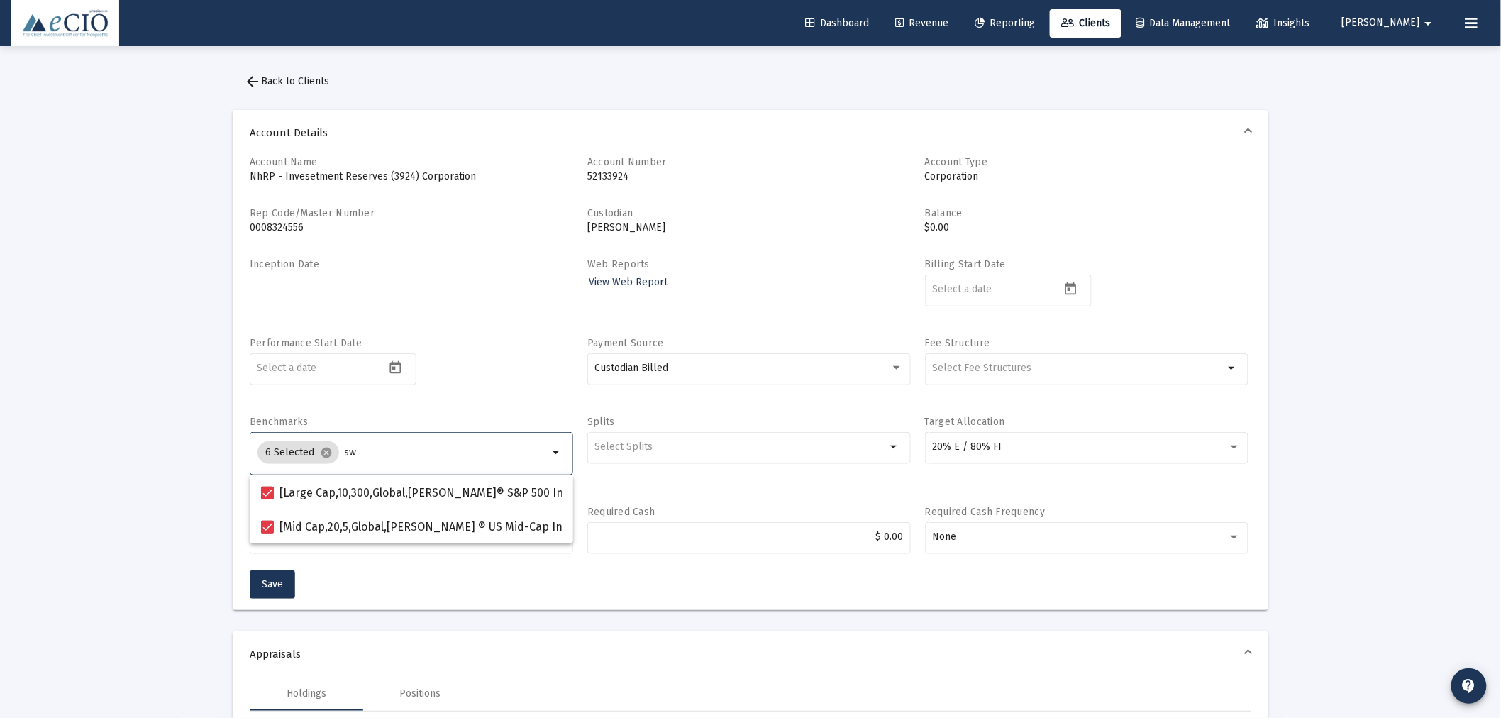
type input "s"
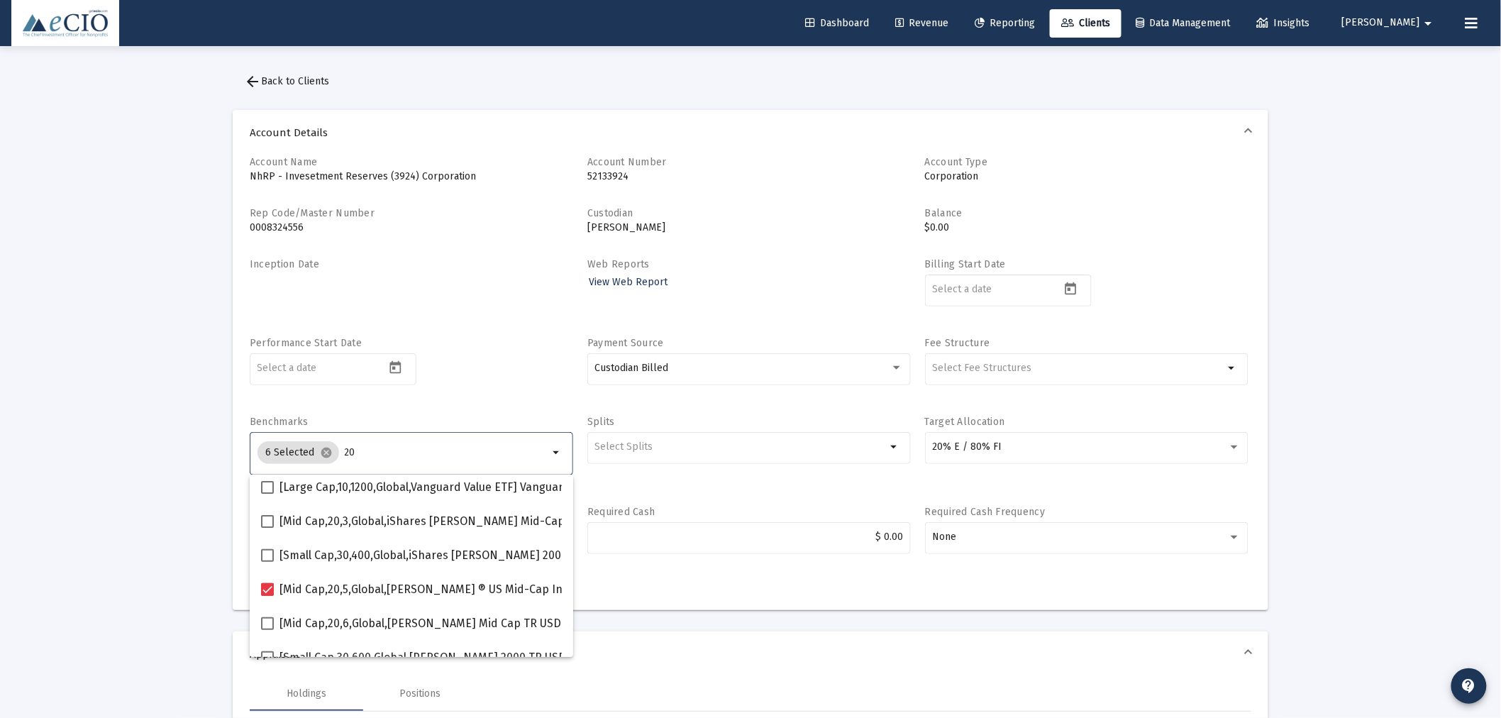
scroll to position [236, 0]
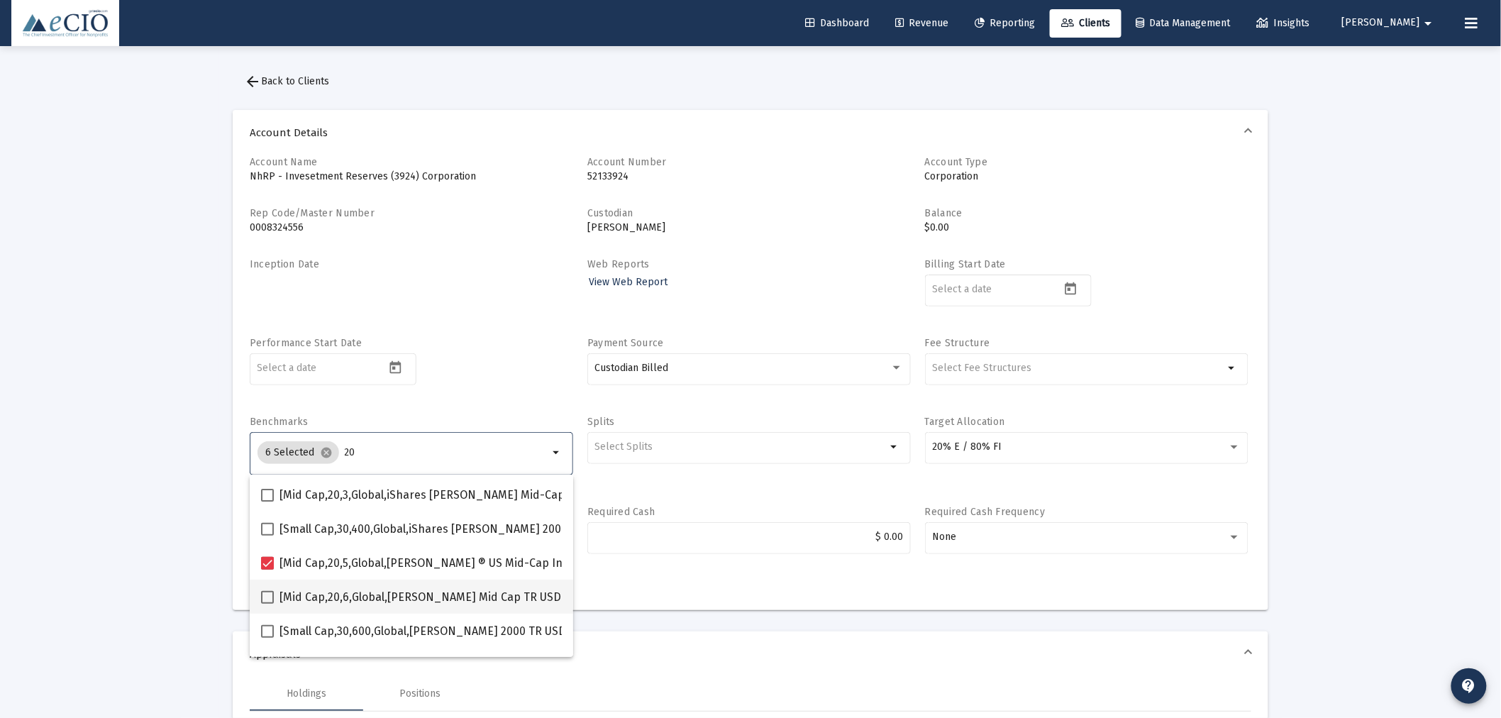
type input "20"
click at [392, 585] on mat-checkbox "[Mid Cap,20,6,Global,[PERSON_NAME] Mid Cap TR USD] [PERSON_NAME] Mid Cap Index" at bounding box center [497, 597] width 473 height 34
click at [380, 589] on span "[Mid Cap,20,6,Global,[PERSON_NAME] Mid Cap TR USD] [PERSON_NAME] Mid Cap Index" at bounding box center [507, 597] width 455 height 17
click at [267, 604] on input "[Mid Cap,20,6,Global,[PERSON_NAME] Mid Cap TR USD] [PERSON_NAME] Mid Cap Index" at bounding box center [267, 604] width 1 height 1
checkbox input "true"
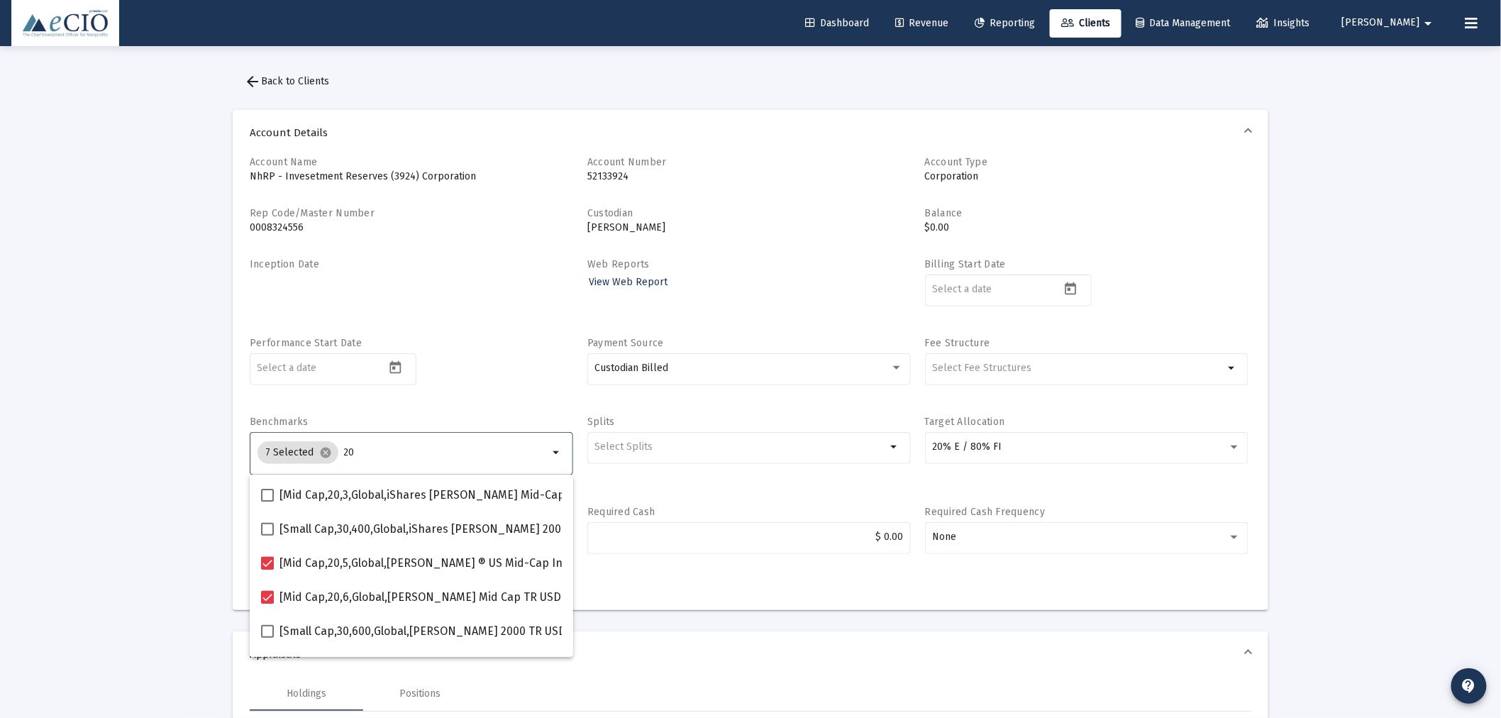
click at [372, 457] on input "20" at bounding box center [446, 452] width 205 height 11
type input "2"
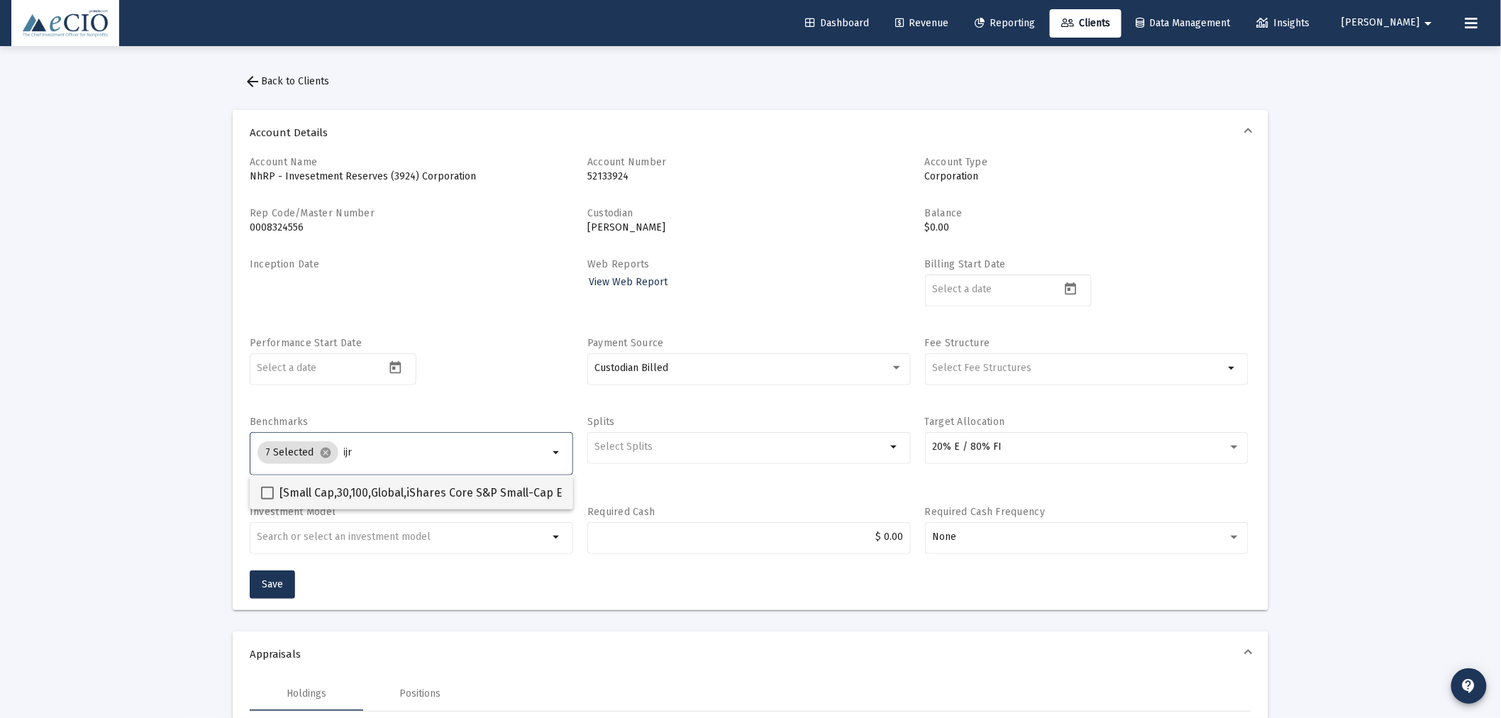
type input "ijr"
click at [380, 499] on span "[Small Cap,30,100,Global,iShares Core S&P Small-Cap ETF] iShares Core S&P Small…" at bounding box center [527, 493] width 495 height 17
click at [267, 499] on input "[Small Cap,30,100,Global,iShares Core S&P Small-Cap ETF] iShares Core S&P Small…" at bounding box center [267, 499] width 1 height 1
checkbox input "true"
click at [389, 449] on input "ijr" at bounding box center [447, 452] width 204 height 11
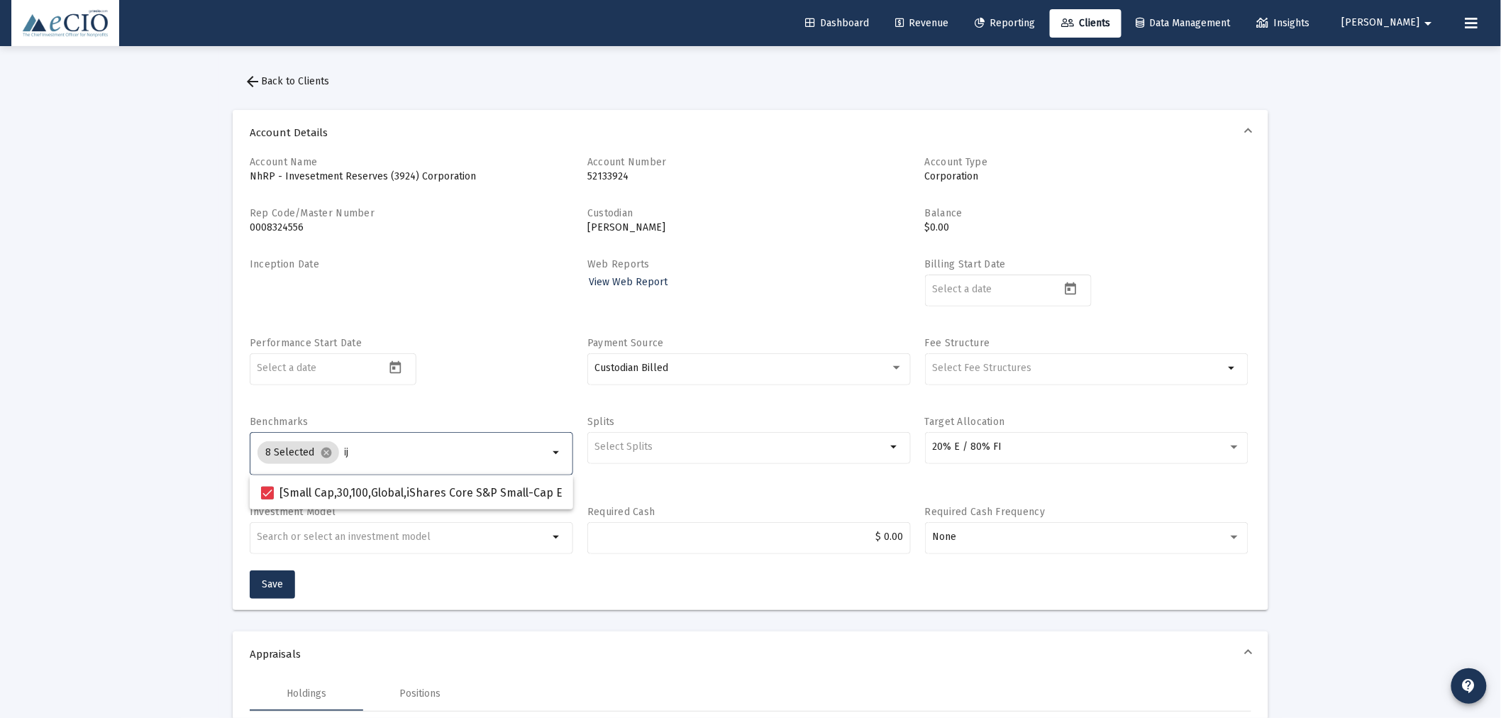
type input "i"
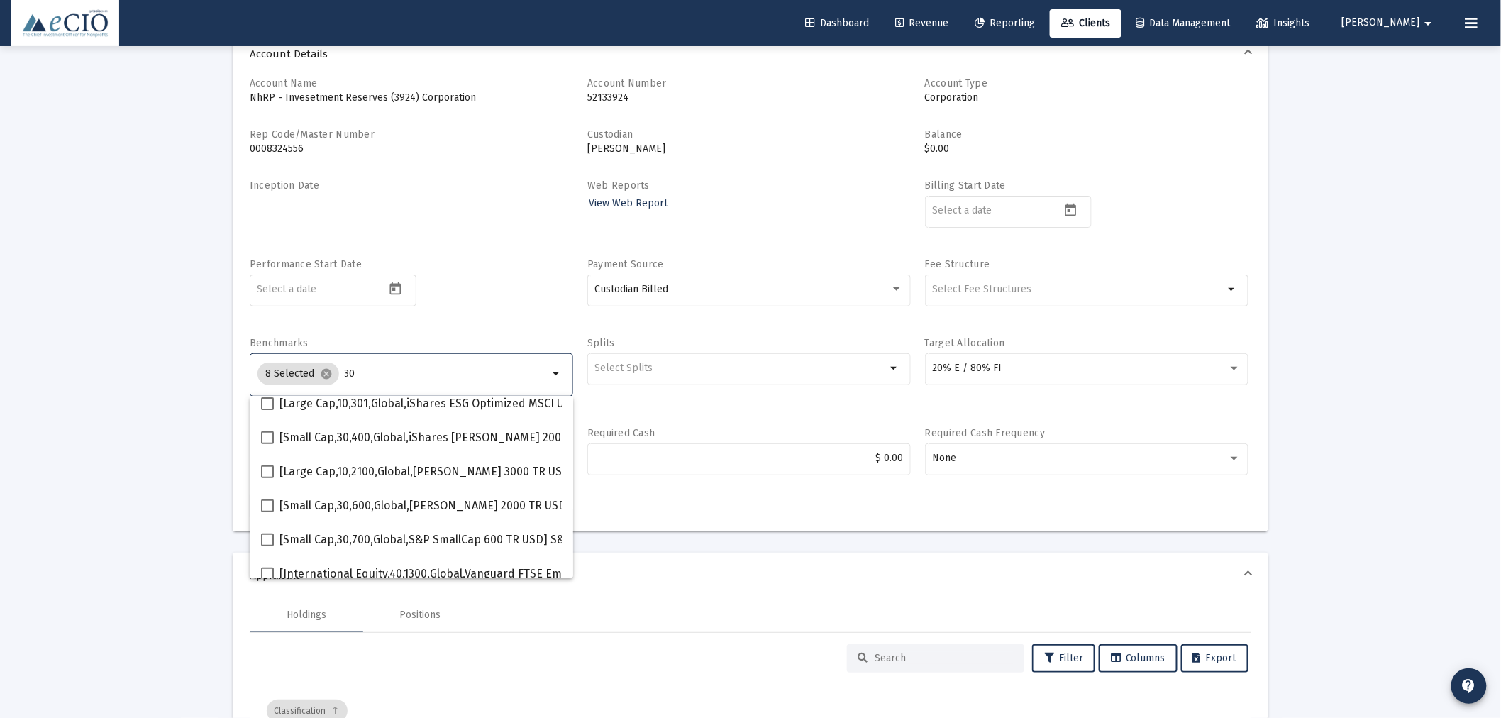
scroll to position [262, 0]
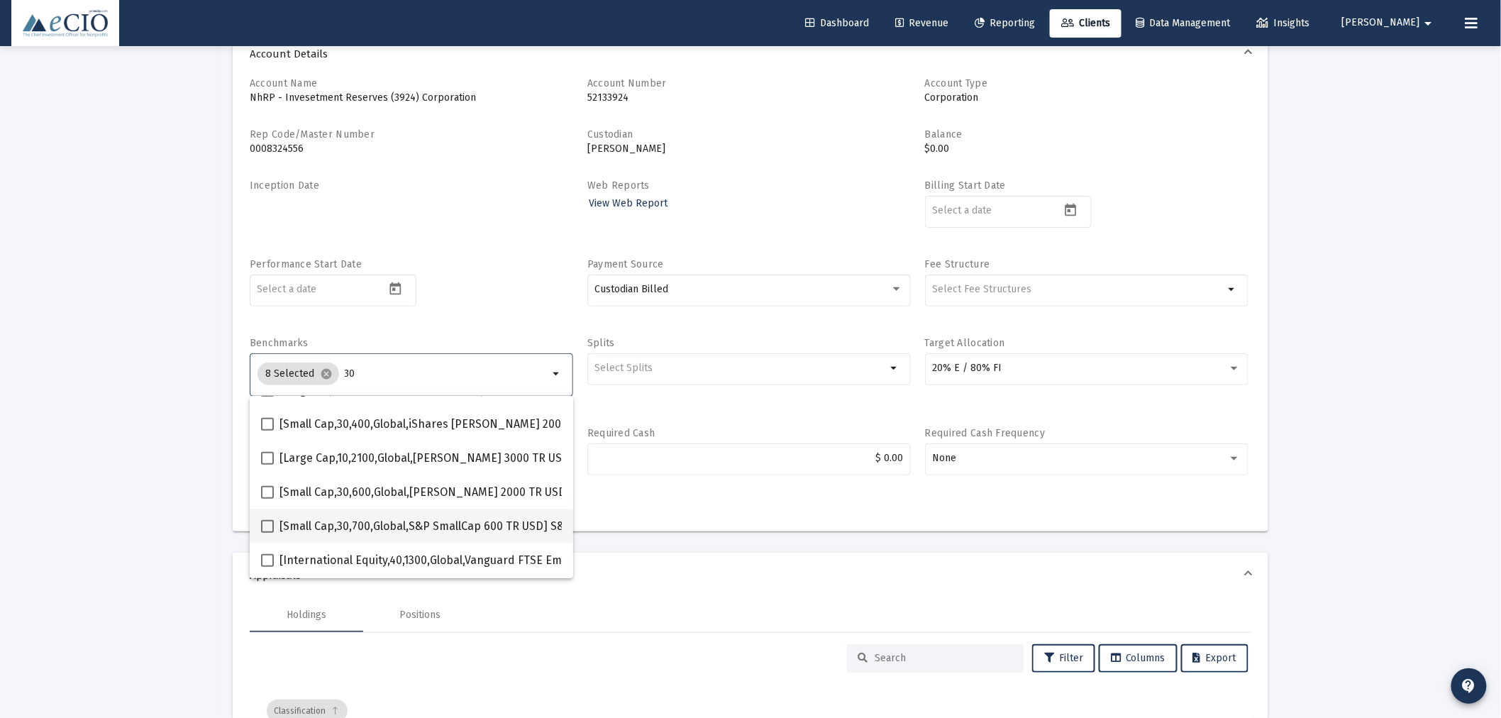
type input "30"
click at [401, 531] on span "[Small Cap,30,700,Global,S&P SmallCap 600 TR USD] S&P SmallCap 600 Index" at bounding box center [479, 526] width 398 height 17
click at [267, 533] on input "[Small Cap,30,700,Global,S&P SmallCap 600 TR USD] S&P SmallCap 600 Index" at bounding box center [267, 533] width 1 height 1
checkbox input "true"
click at [409, 488] on span "[Small Cap,30,600,Global,[PERSON_NAME] 2000 TR USD] [PERSON_NAME] 2000 Index" at bounding box center [501, 492] width 443 height 17
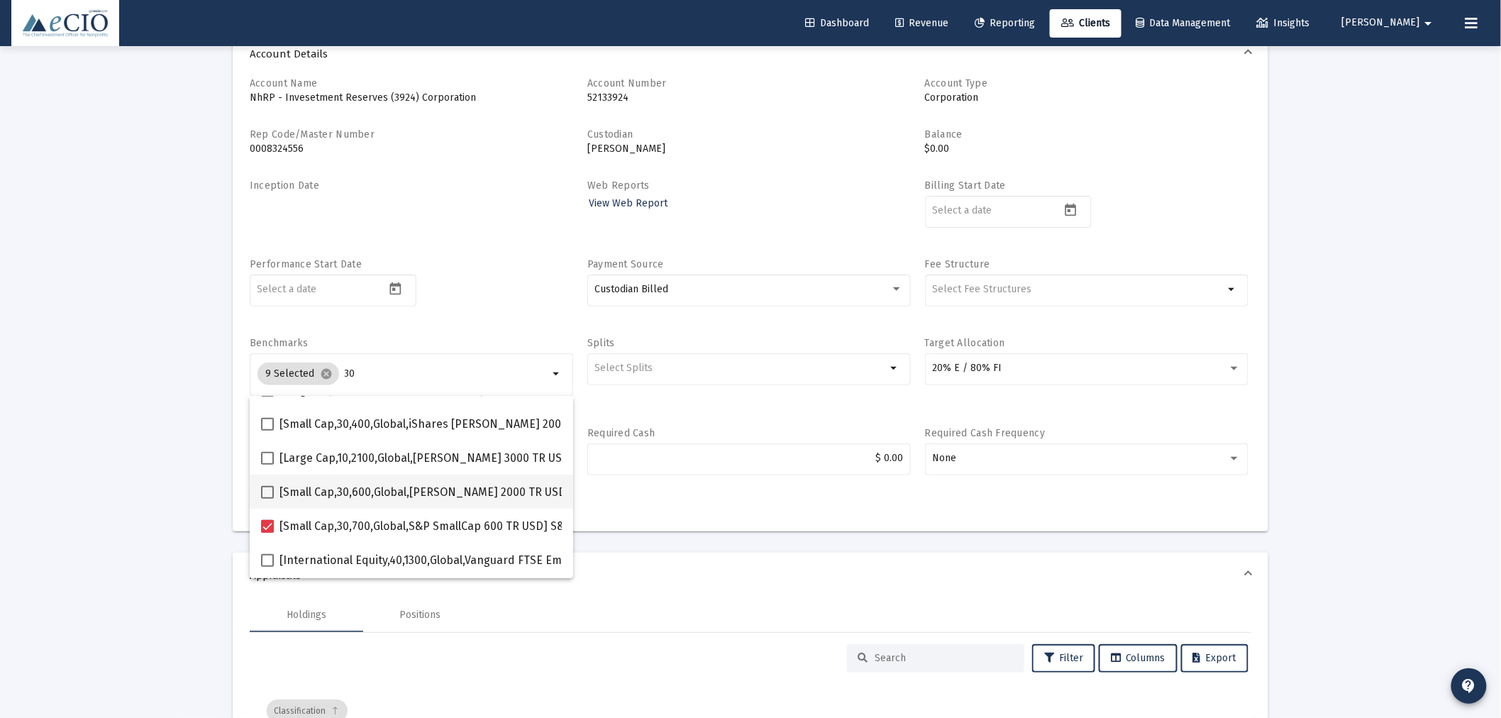
click at [267, 499] on input "[Small Cap,30,600,Global,[PERSON_NAME] 2000 TR USD] [PERSON_NAME] 2000 Index" at bounding box center [267, 499] width 1 height 1
checkbox input "true"
click at [463, 318] on div "Performance Start Date" at bounding box center [411, 290] width 323 height 65
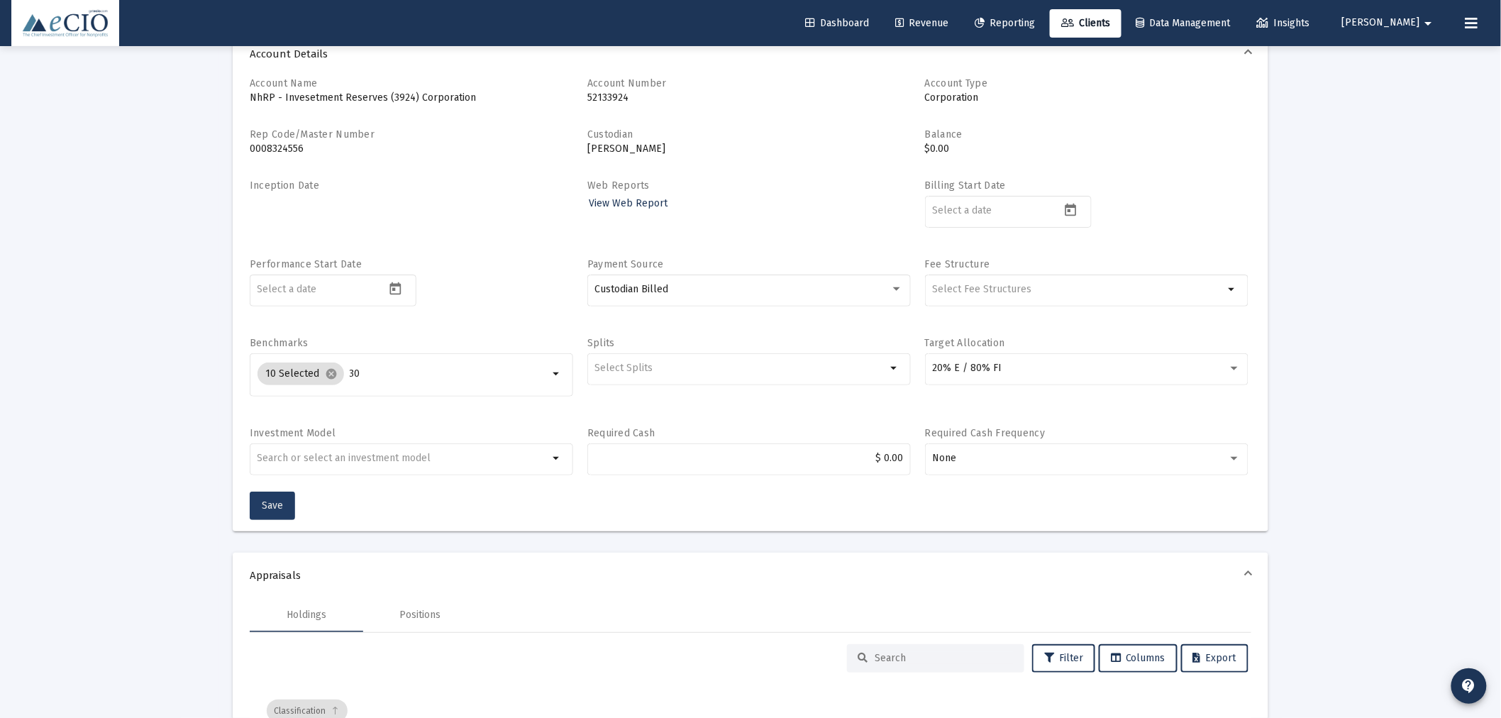
click at [284, 498] on button "Save" at bounding box center [272, 506] width 45 height 28
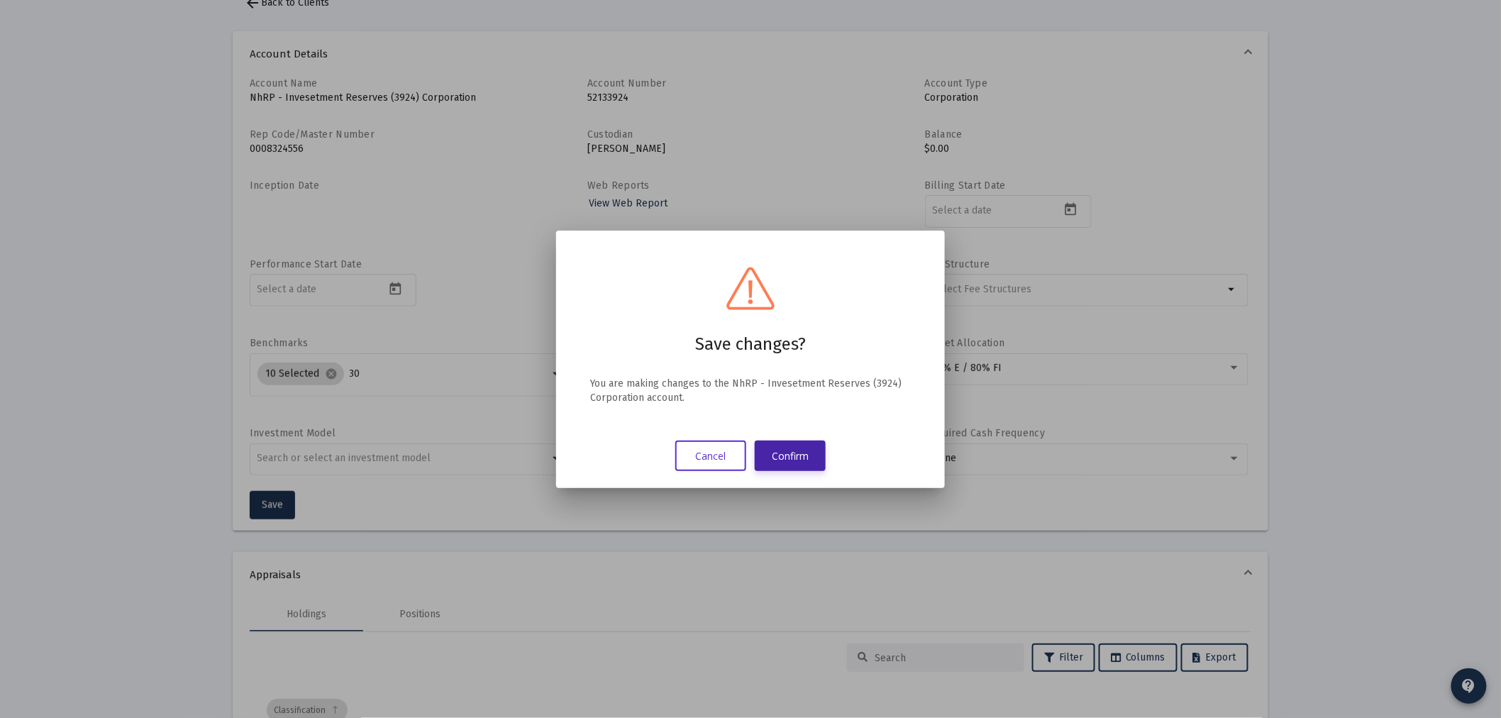
click at [793, 446] on button "Confirm" at bounding box center [790, 456] width 71 height 31
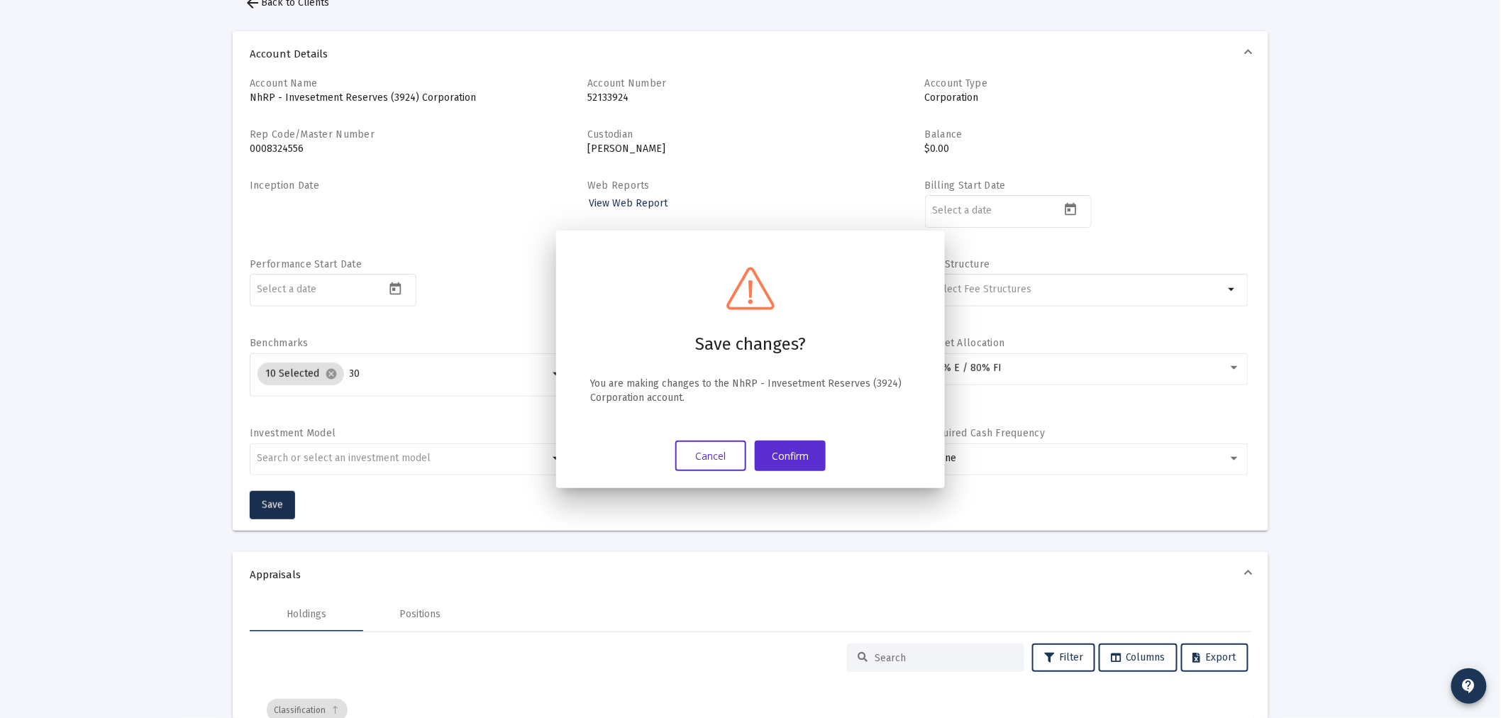
scroll to position [79, 0]
